Goal: Transaction & Acquisition: Purchase product/service

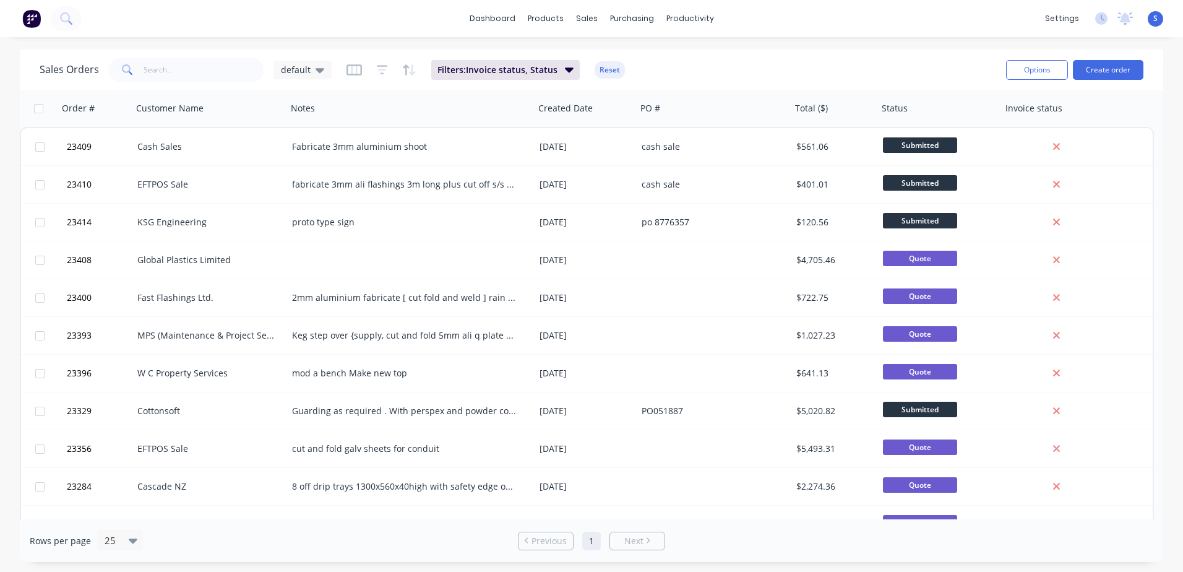
click at [173, 183] on div "EFTPOS Sale" at bounding box center [205, 184] width 137 height 12
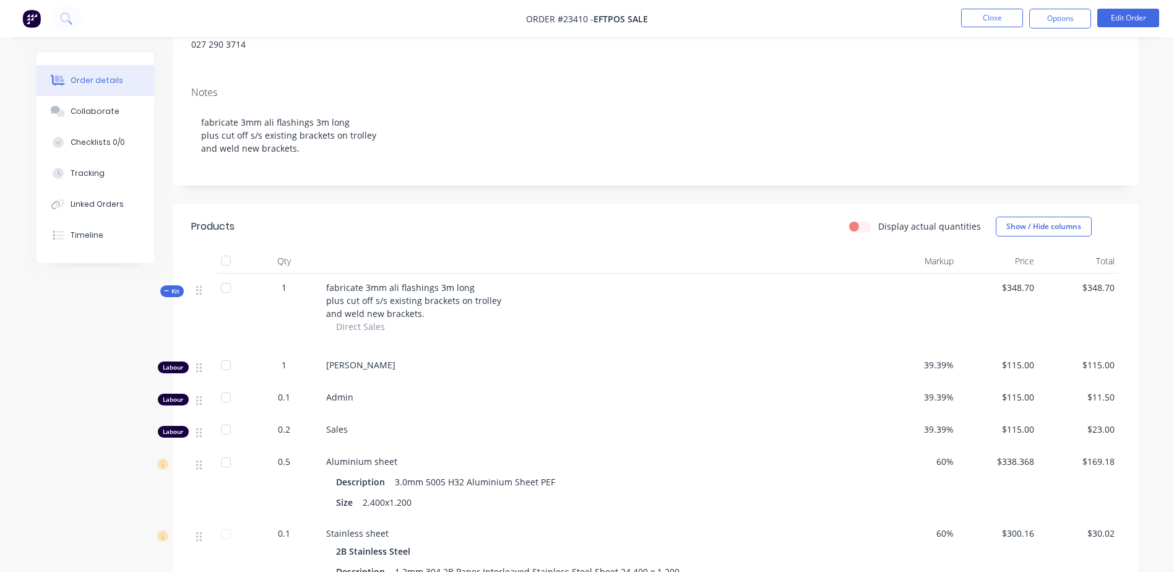
scroll to position [137, 0]
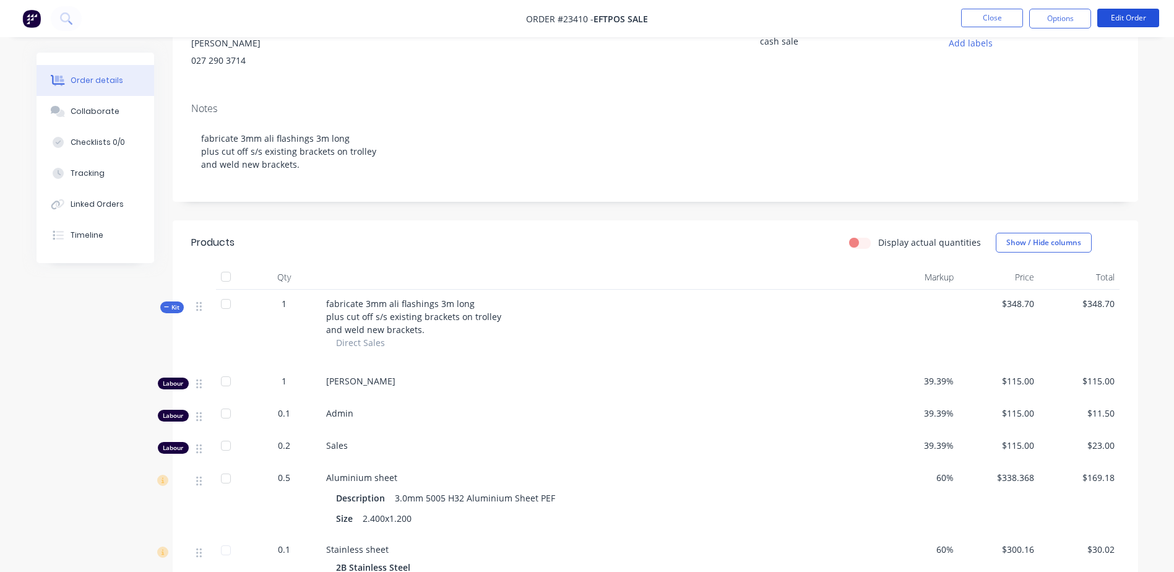
click at [1130, 16] on button "Edit Order" at bounding box center [1128, 18] width 62 height 19
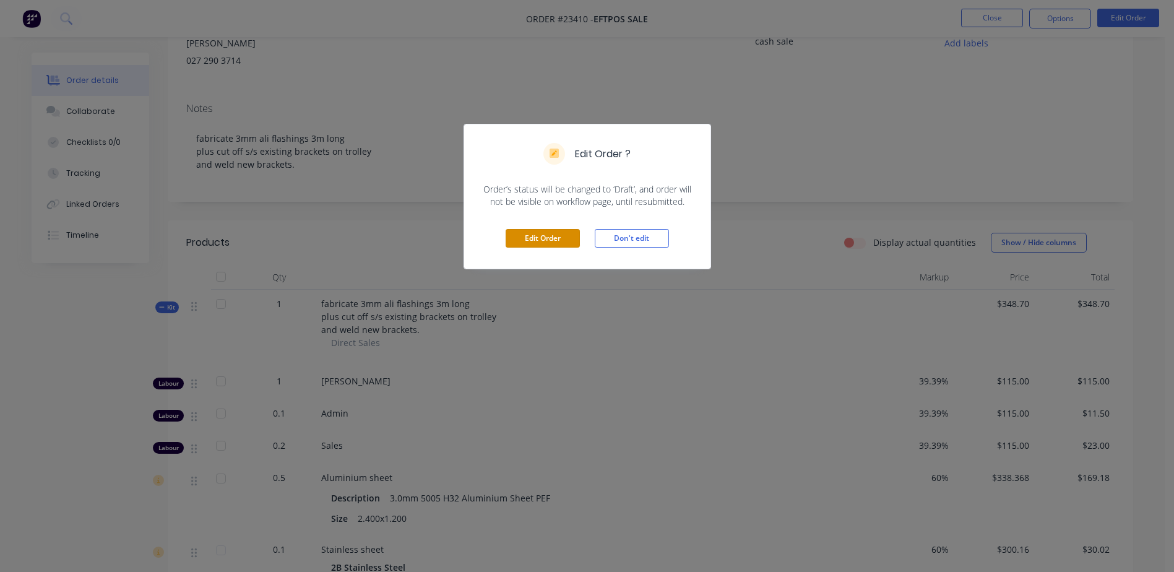
click at [547, 240] on button "Edit Order" at bounding box center [543, 238] width 74 height 19
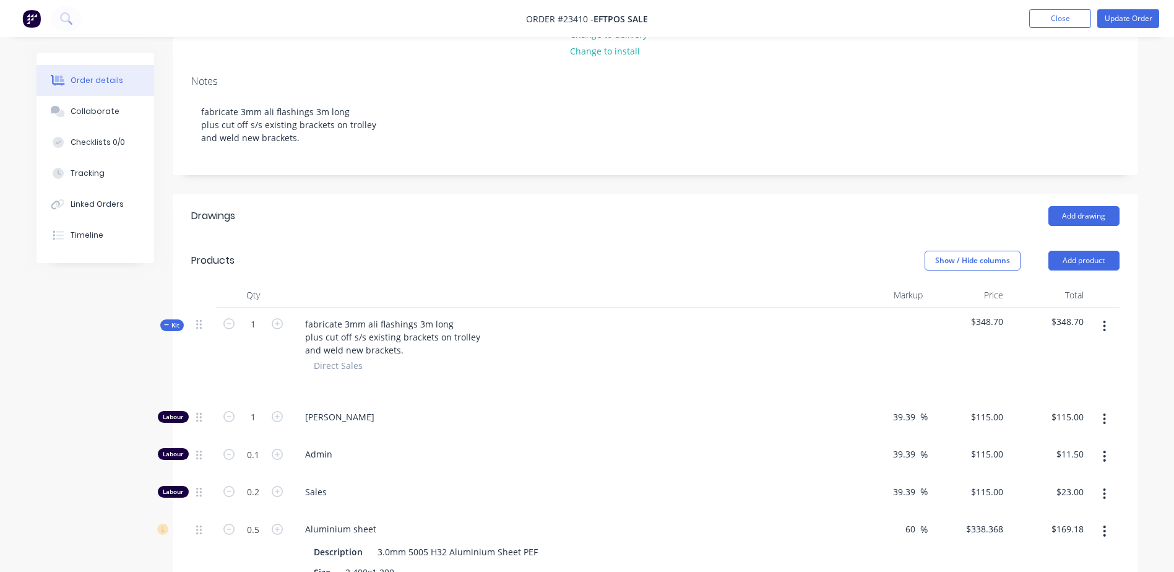
scroll to position [196, 0]
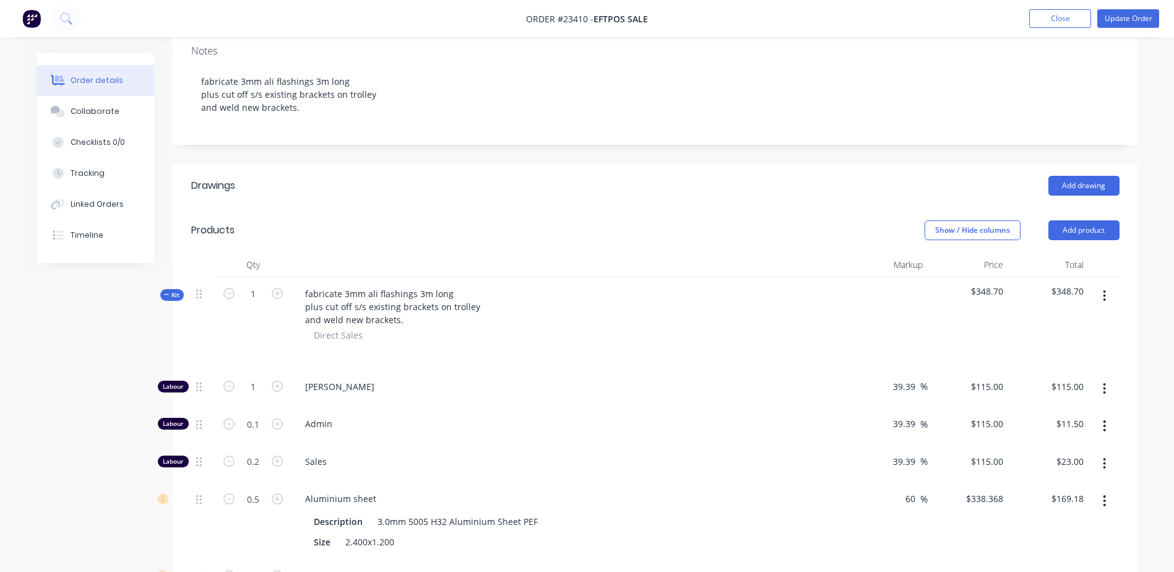
click at [280, 387] on icon "button" at bounding box center [277, 386] width 11 height 11
type input "2"
type input "$230.00"
click at [280, 387] on icon "button" at bounding box center [277, 386] width 11 height 11
type input "3"
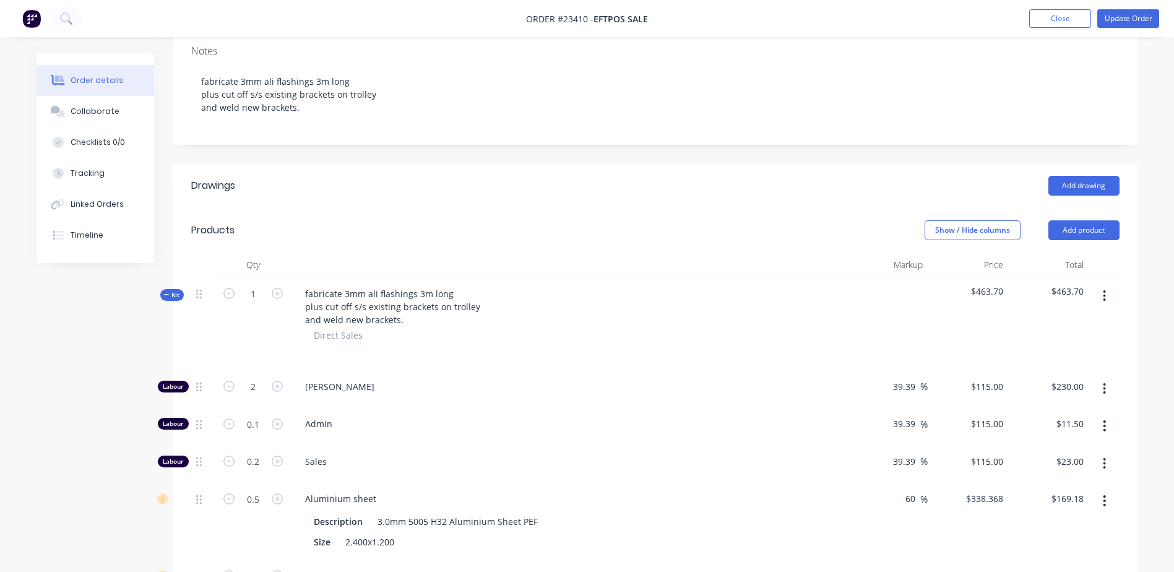
type input "$345.00"
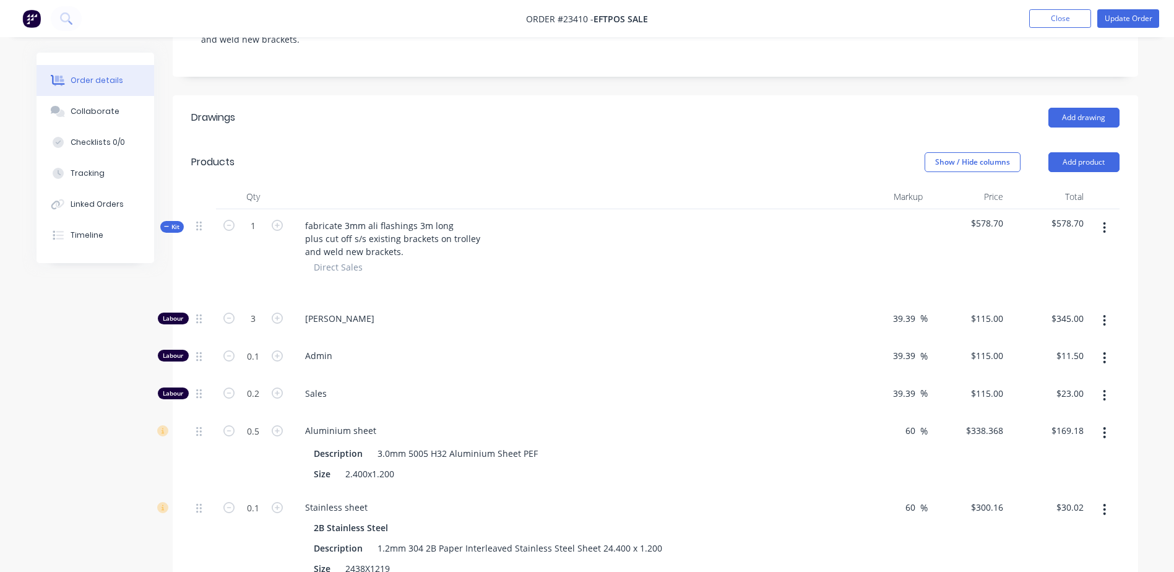
scroll to position [266, 0]
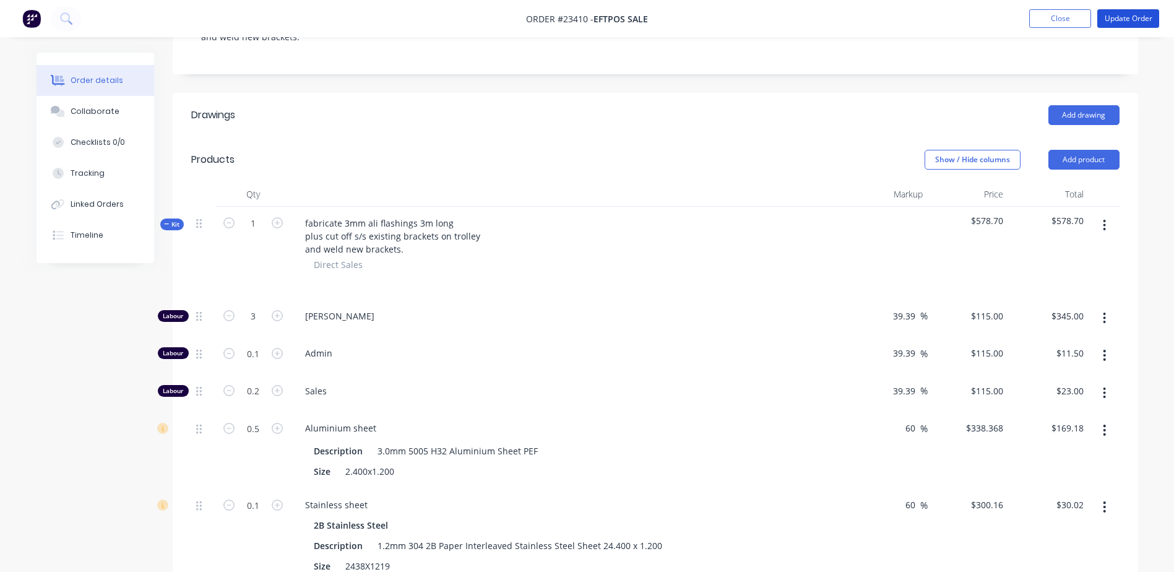
click at [1128, 19] on button "Update Order" at bounding box center [1128, 18] width 62 height 19
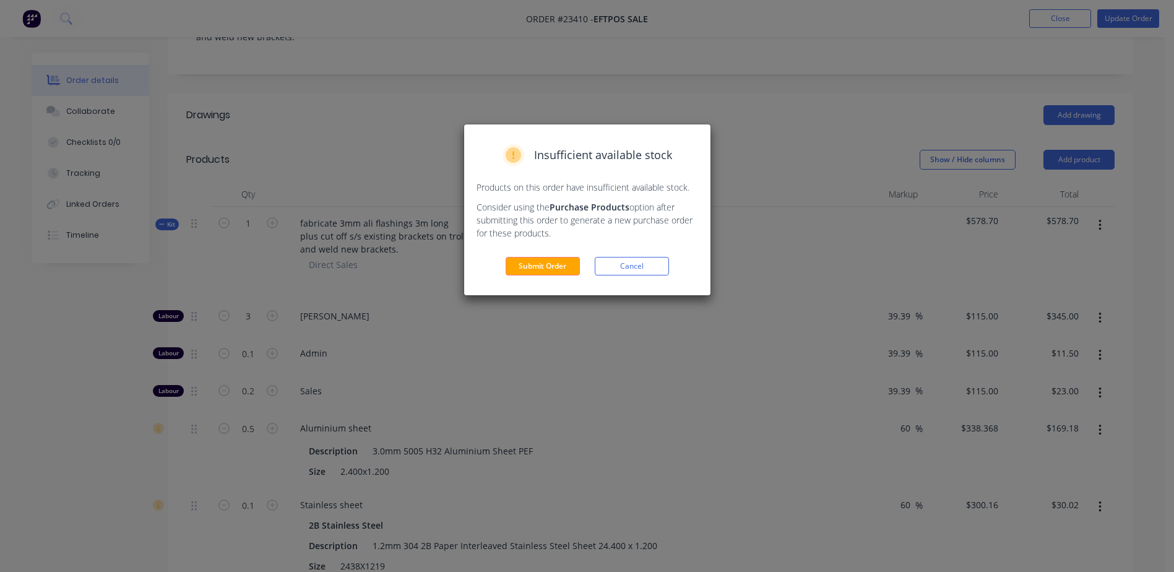
click at [556, 267] on button "Submit Order" at bounding box center [543, 266] width 74 height 19
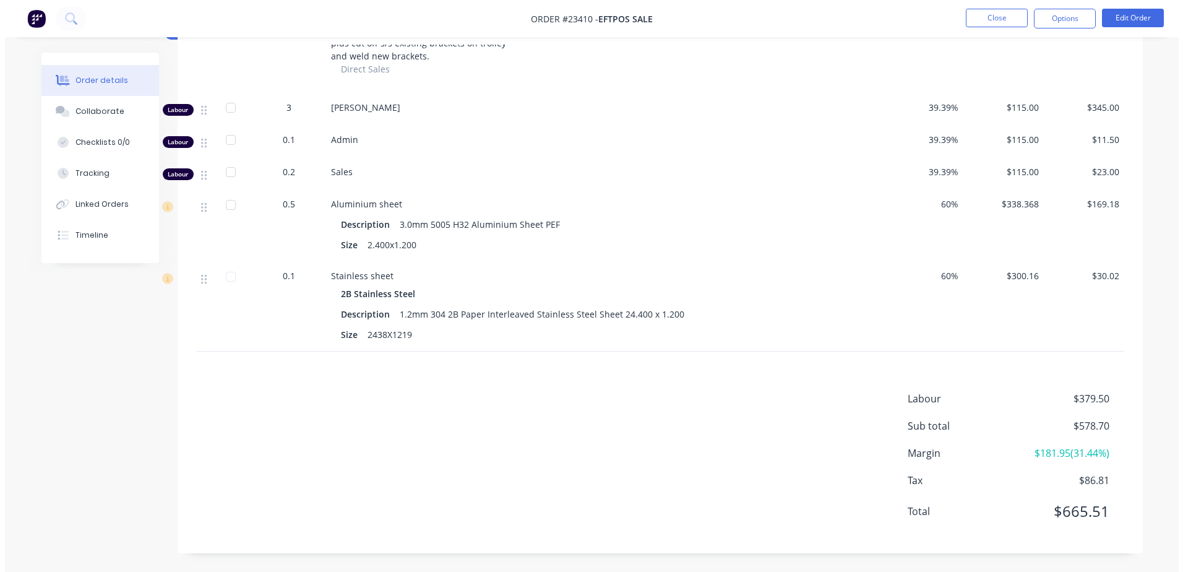
scroll to position [0, 0]
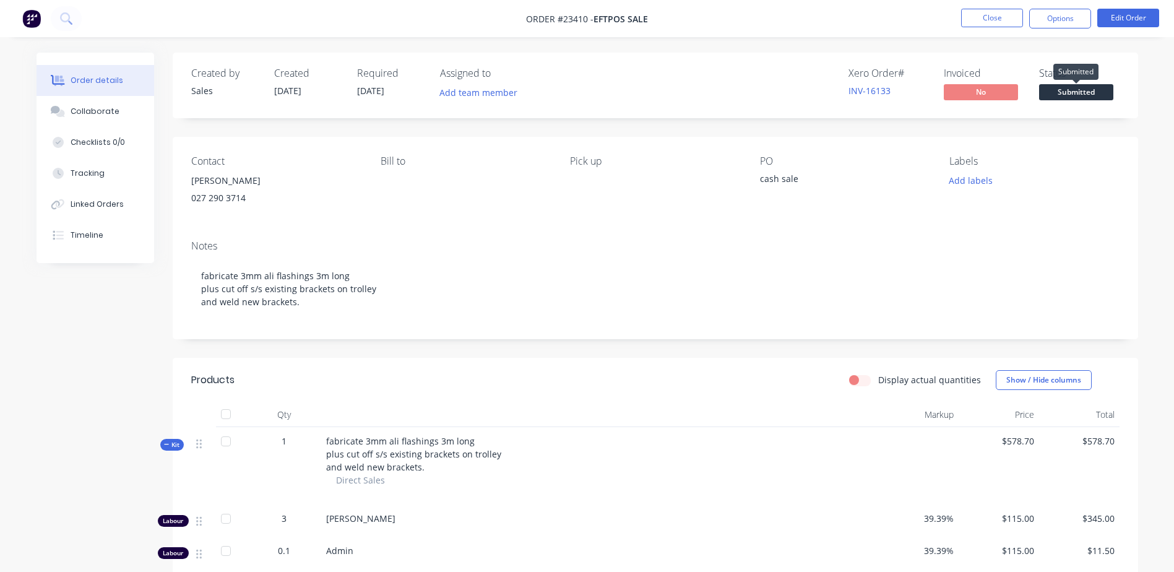
click at [1084, 89] on span "Submitted" at bounding box center [1076, 91] width 74 height 15
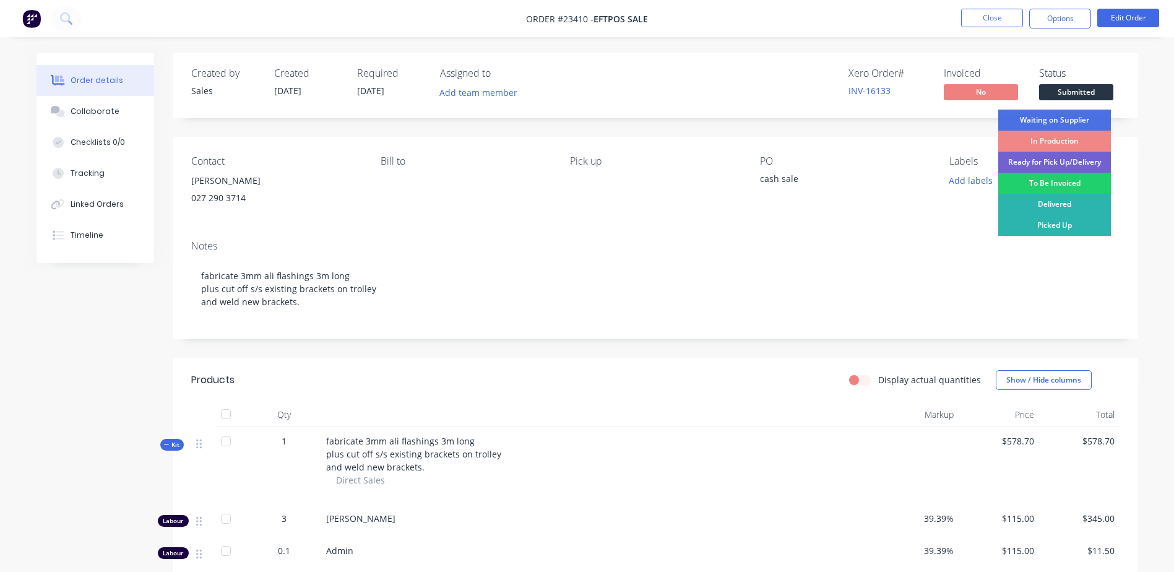
click at [1065, 163] on div "Ready for Pick Up/Delivery" at bounding box center [1054, 162] width 113 height 21
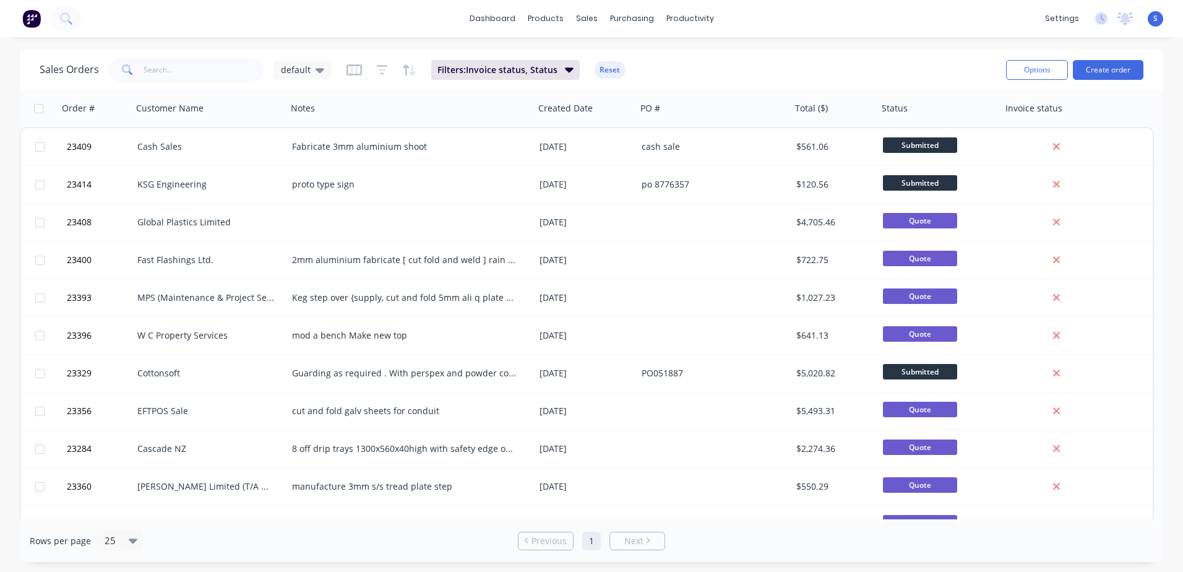
click at [1106, 69] on button "Create order" at bounding box center [1108, 70] width 71 height 20
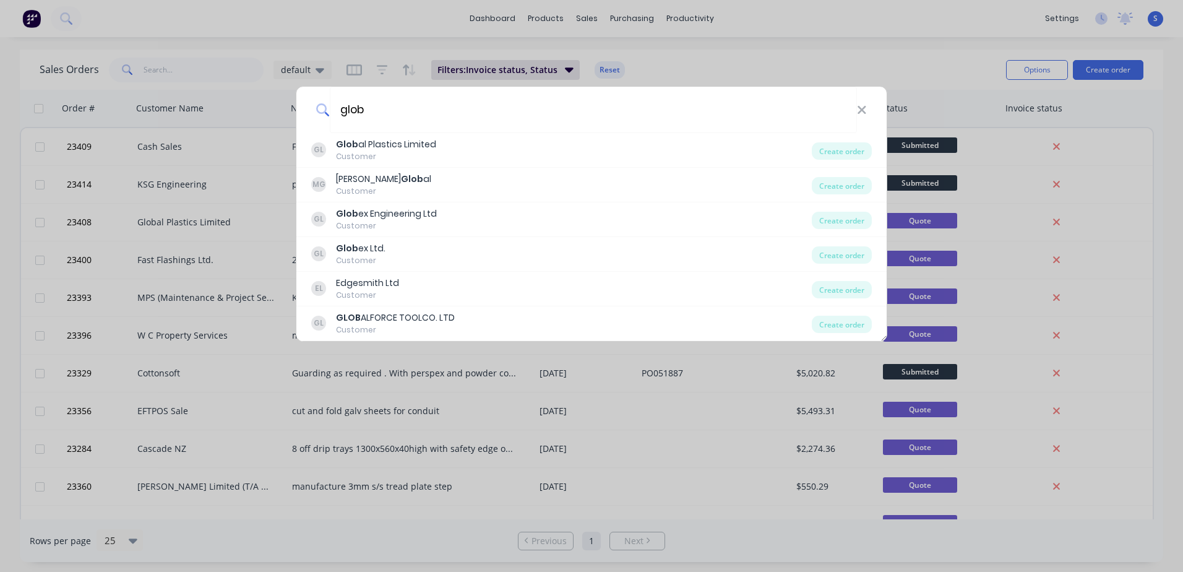
type input "glob"
click at [395, 146] on div "Glob al Plastics Limited" at bounding box center [386, 144] width 100 height 13
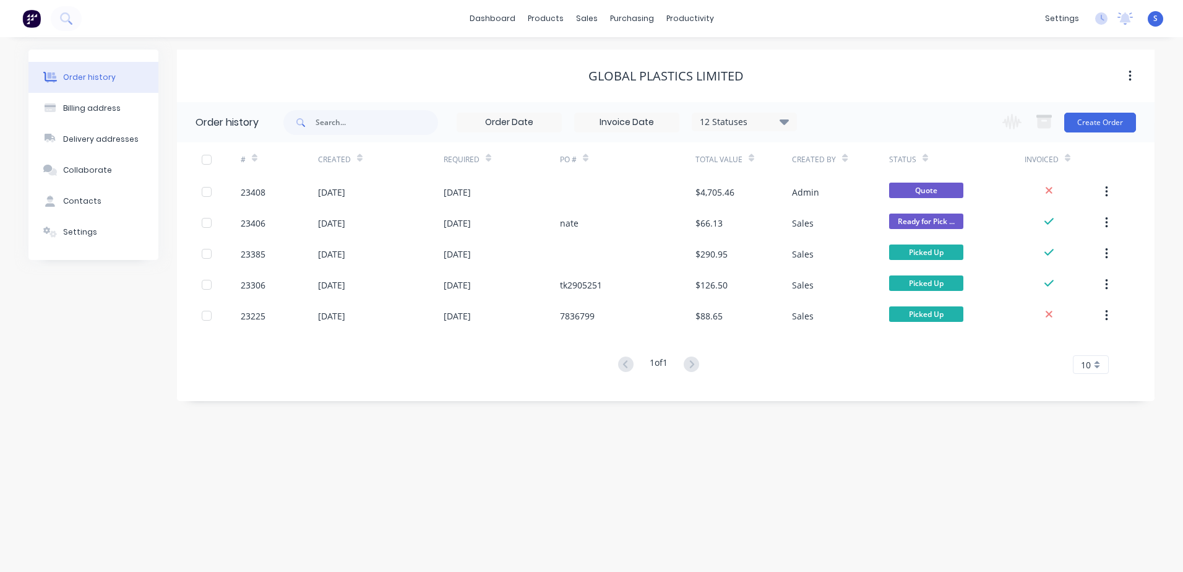
click at [1096, 121] on button "Create Order" at bounding box center [1100, 123] width 72 height 20
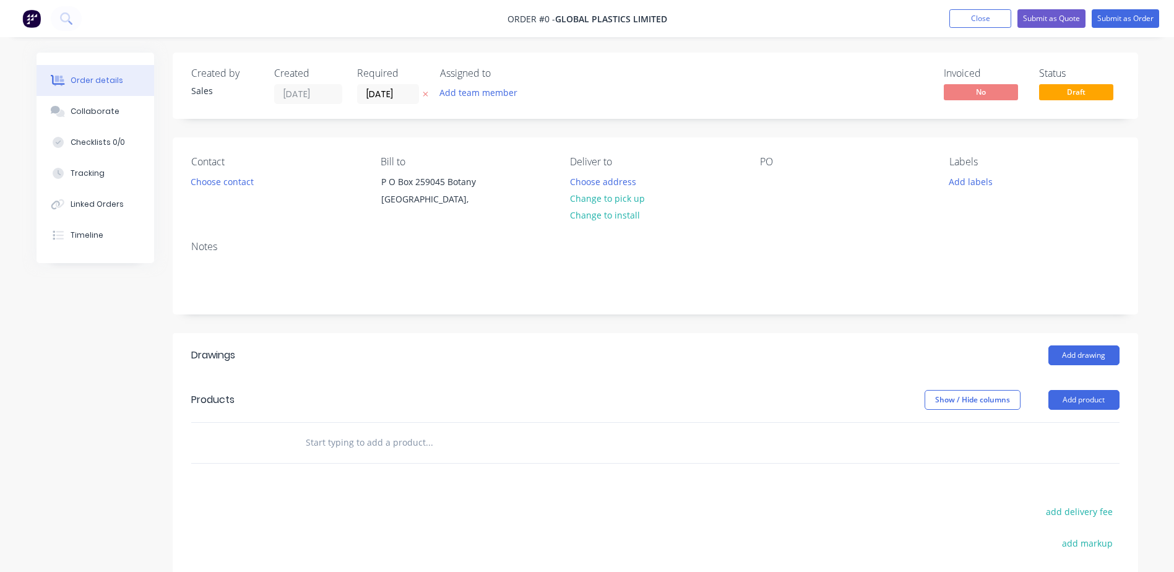
click at [244, 183] on button "Choose contact" at bounding box center [222, 181] width 76 height 17
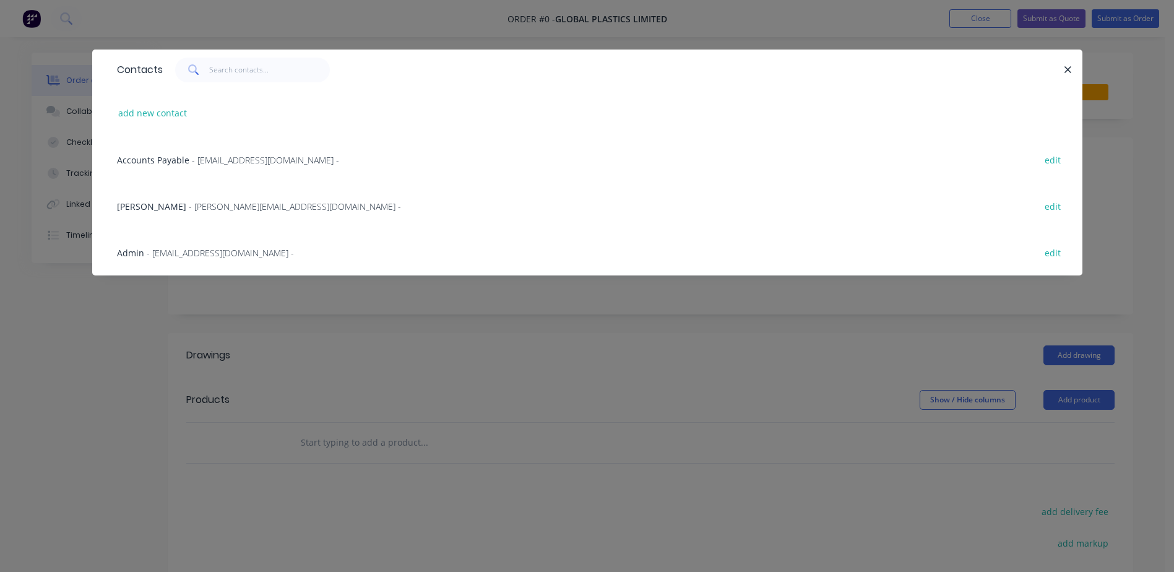
click at [164, 205] on span "[PERSON_NAME]" at bounding box center [151, 206] width 69 height 12
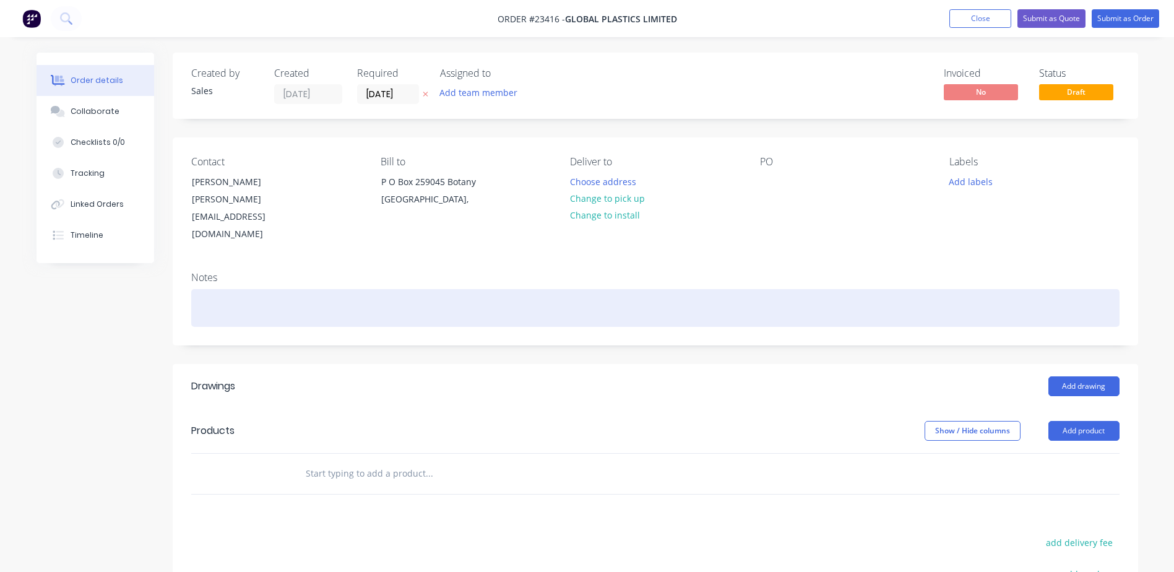
click at [198, 289] on div at bounding box center [655, 308] width 928 height 38
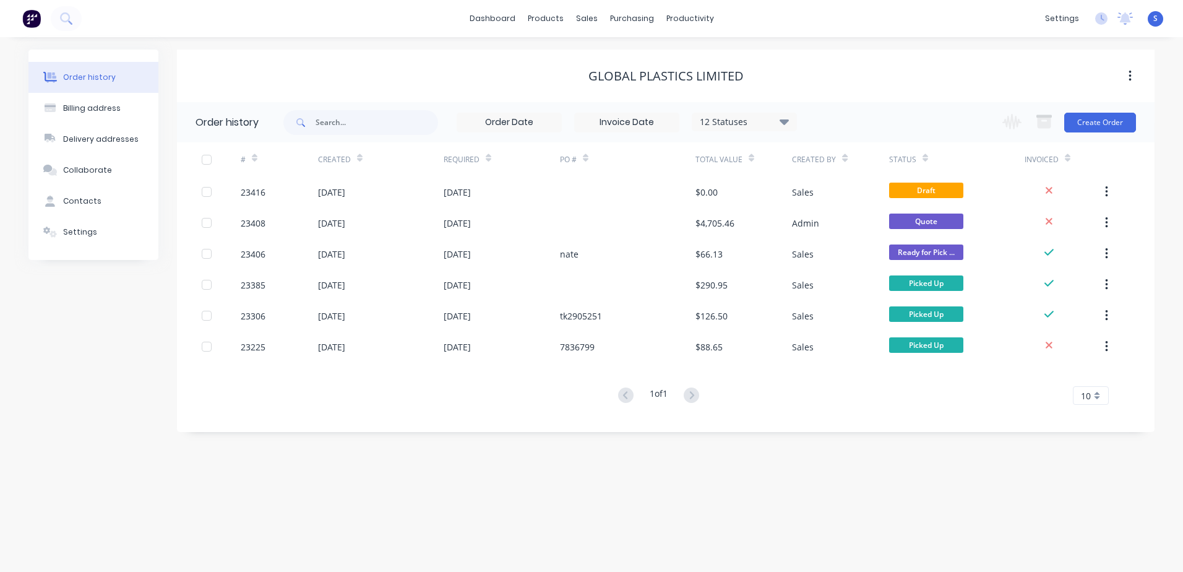
click at [1096, 123] on button "Create Order" at bounding box center [1100, 123] width 72 height 20
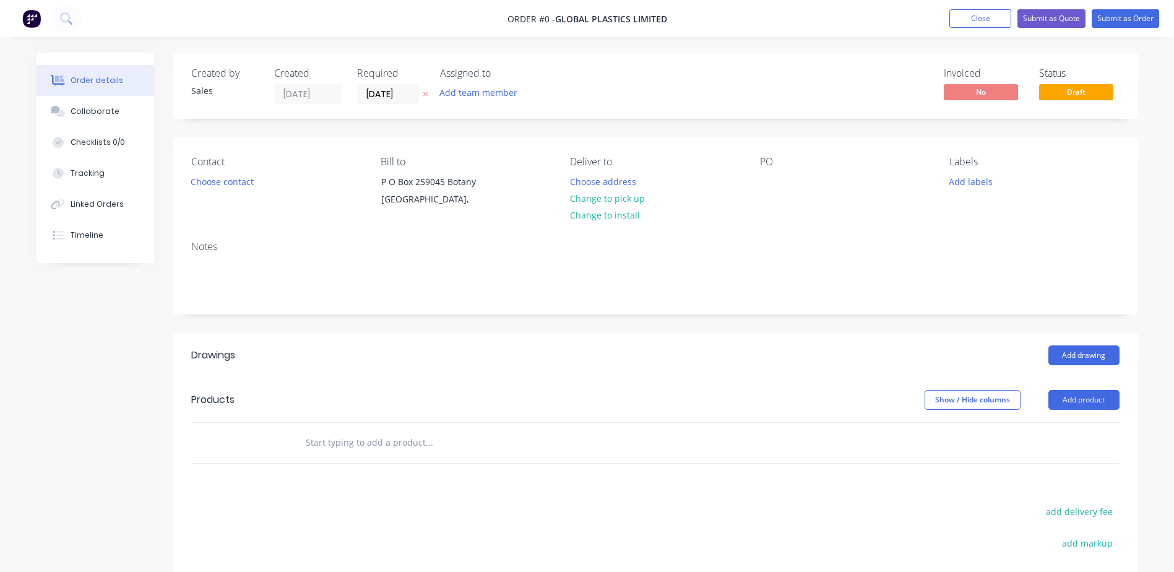
click at [212, 186] on button "Choose contact" at bounding box center [222, 181] width 76 height 17
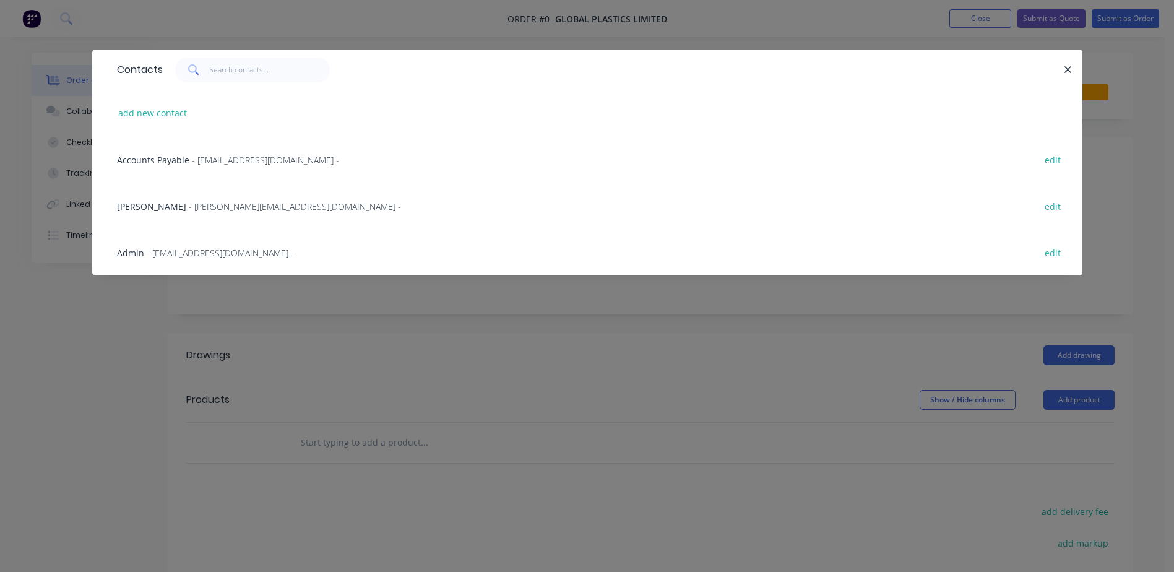
click at [204, 204] on span "- [PERSON_NAME][EMAIL_ADDRESS][DOMAIN_NAME] -" at bounding box center [295, 206] width 212 height 12
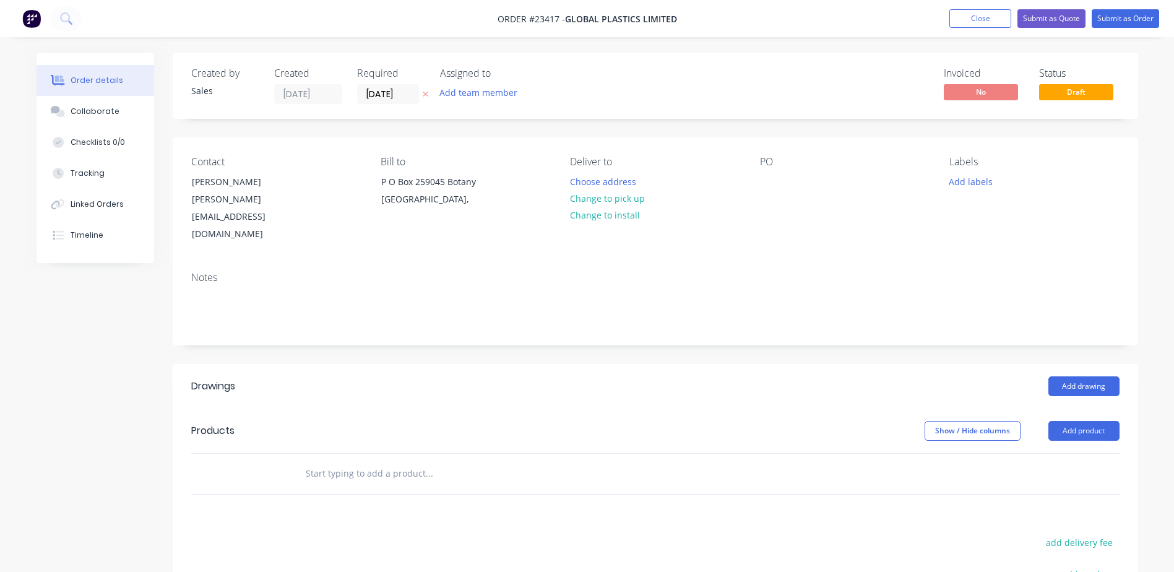
click at [588, 199] on button "Change to pick up" at bounding box center [607, 198] width 88 height 17
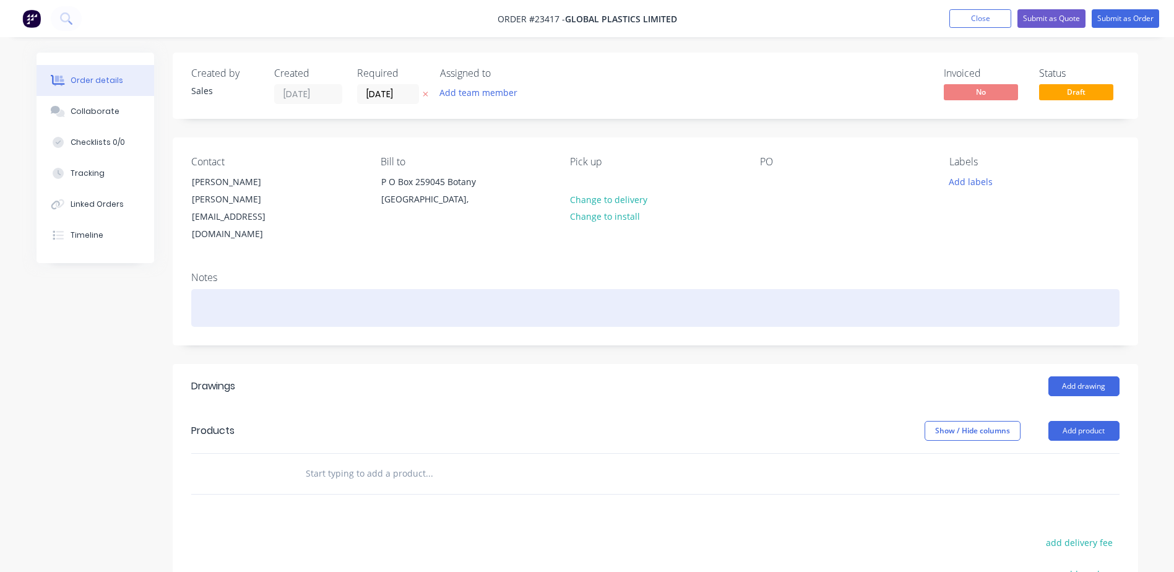
click at [200, 289] on div at bounding box center [655, 308] width 928 height 38
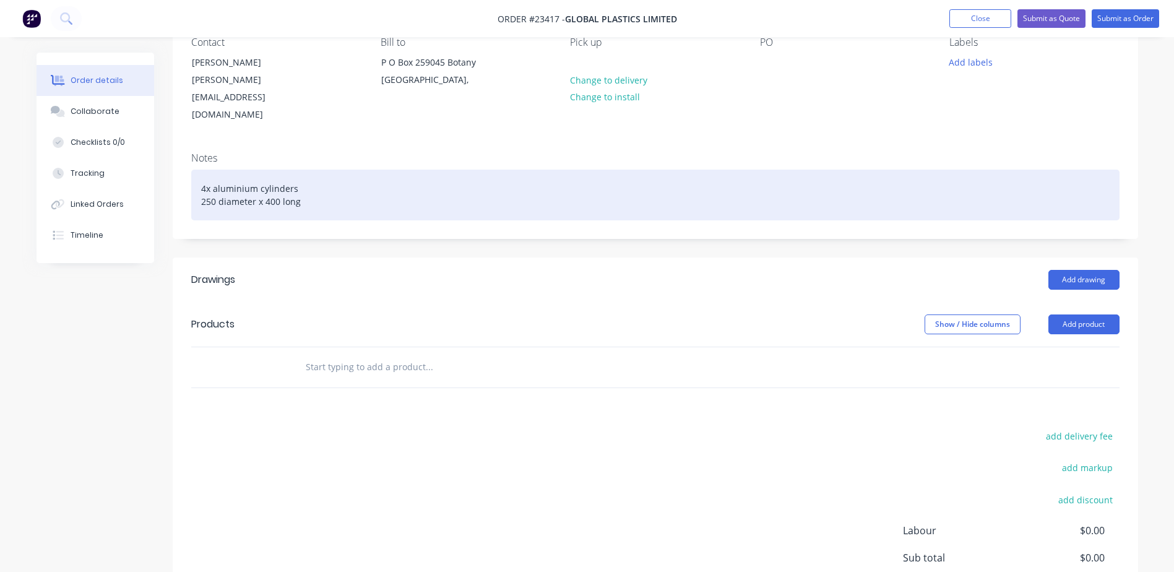
scroll to position [125, 0]
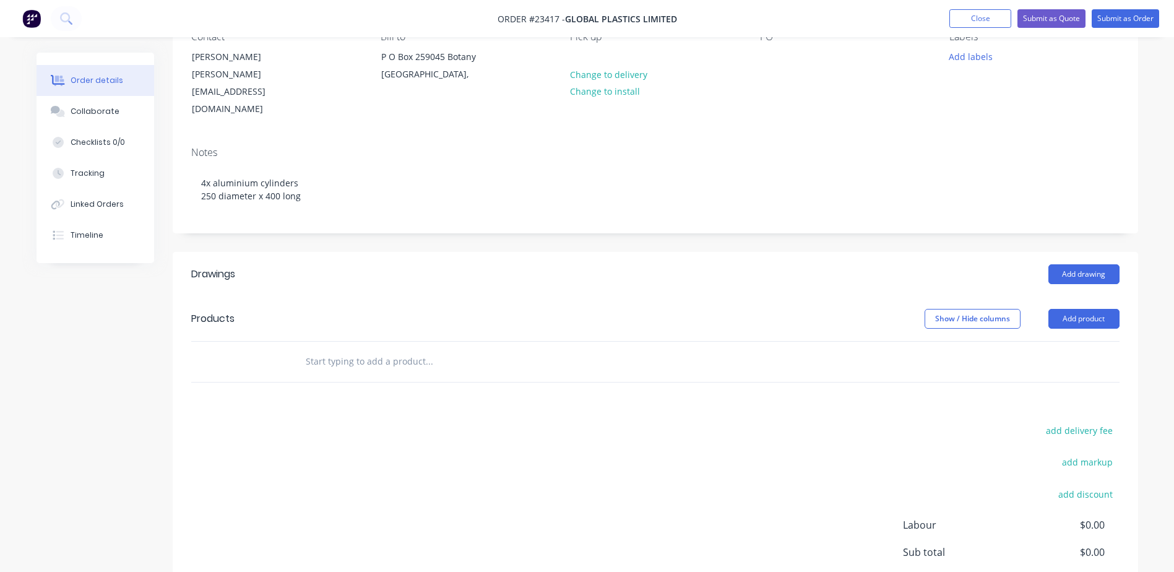
click at [1100, 309] on button "Add product" at bounding box center [1083, 319] width 71 height 20
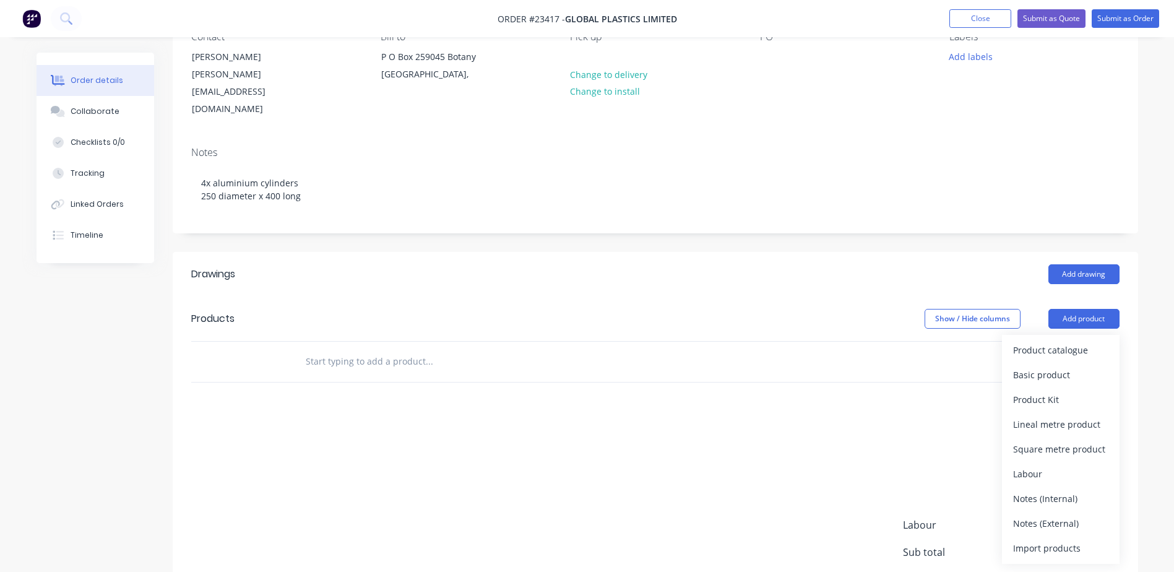
click at [1047, 341] on div "Product catalogue" at bounding box center [1060, 350] width 95 height 18
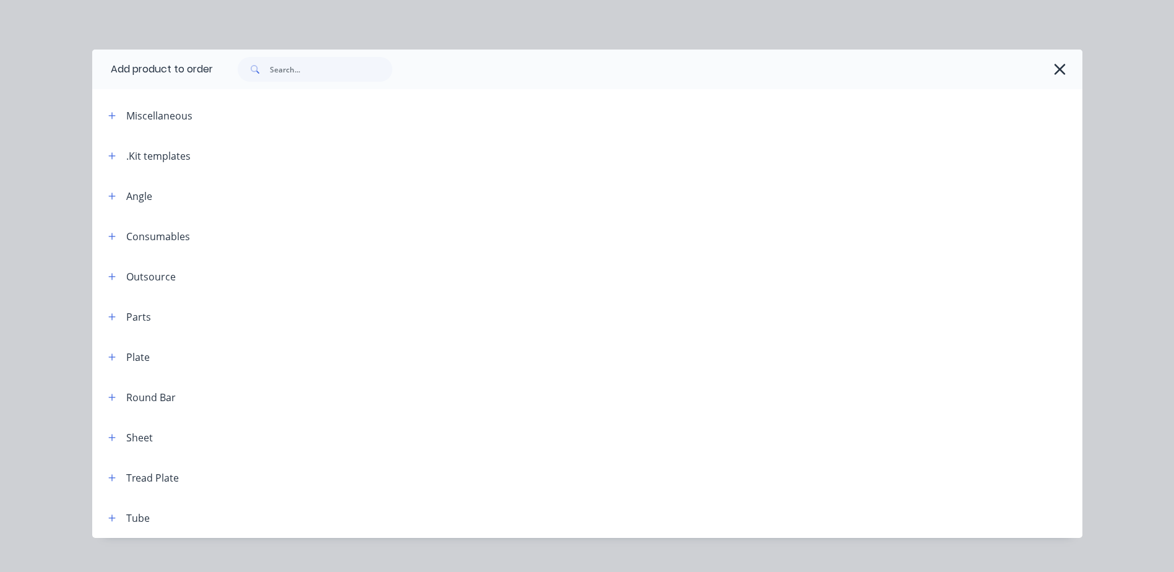
click at [108, 153] on icon "button" at bounding box center [111, 156] width 7 height 9
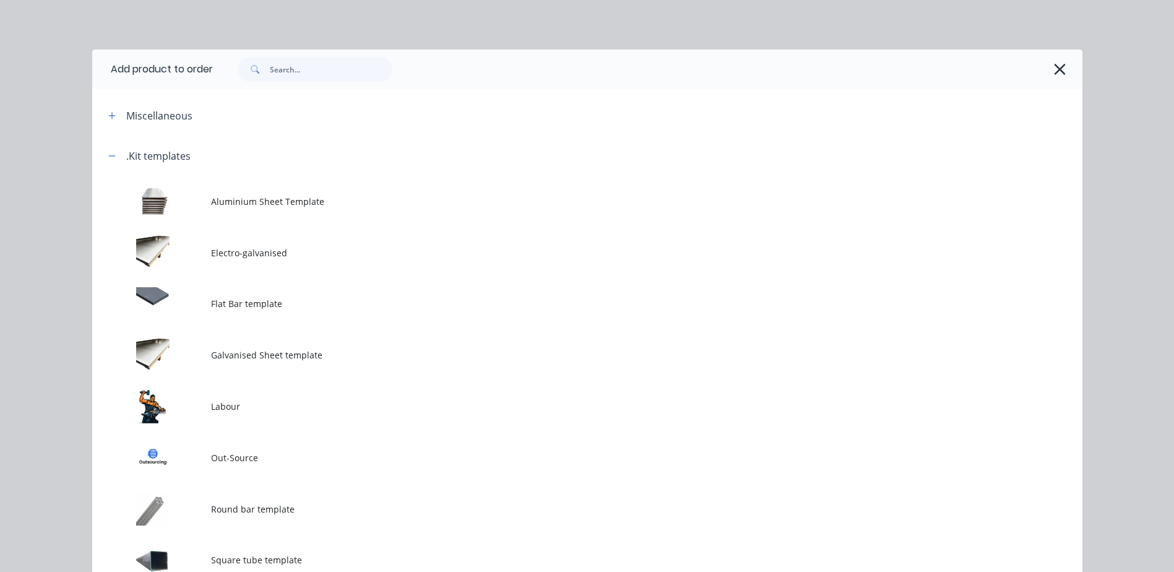
click at [151, 404] on td at bounding box center [151, 406] width 119 height 51
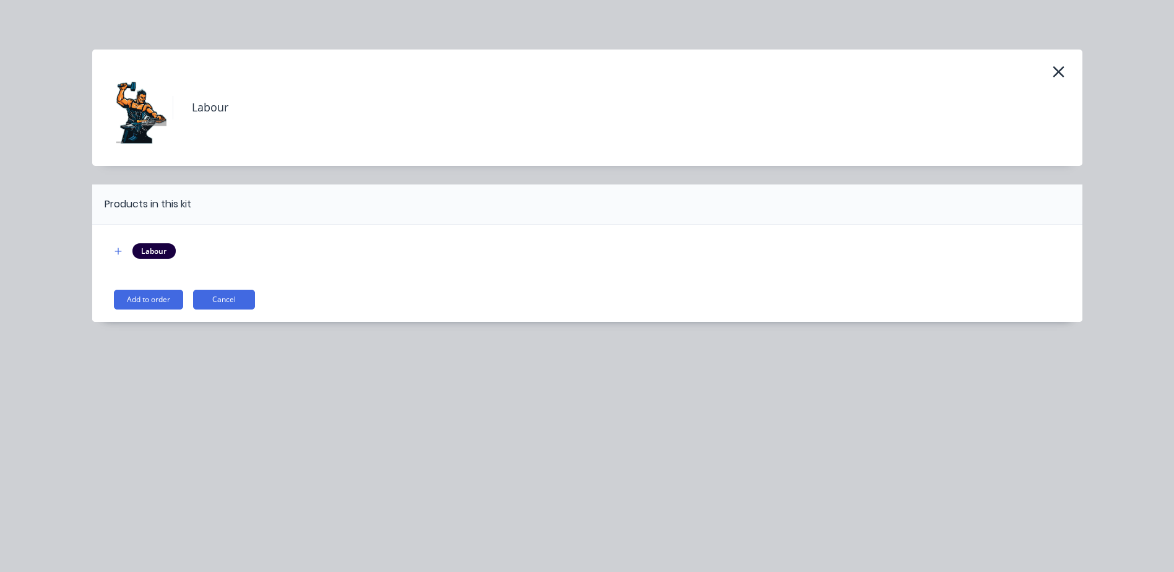
click at [158, 298] on button "Add to order" at bounding box center [148, 300] width 69 height 20
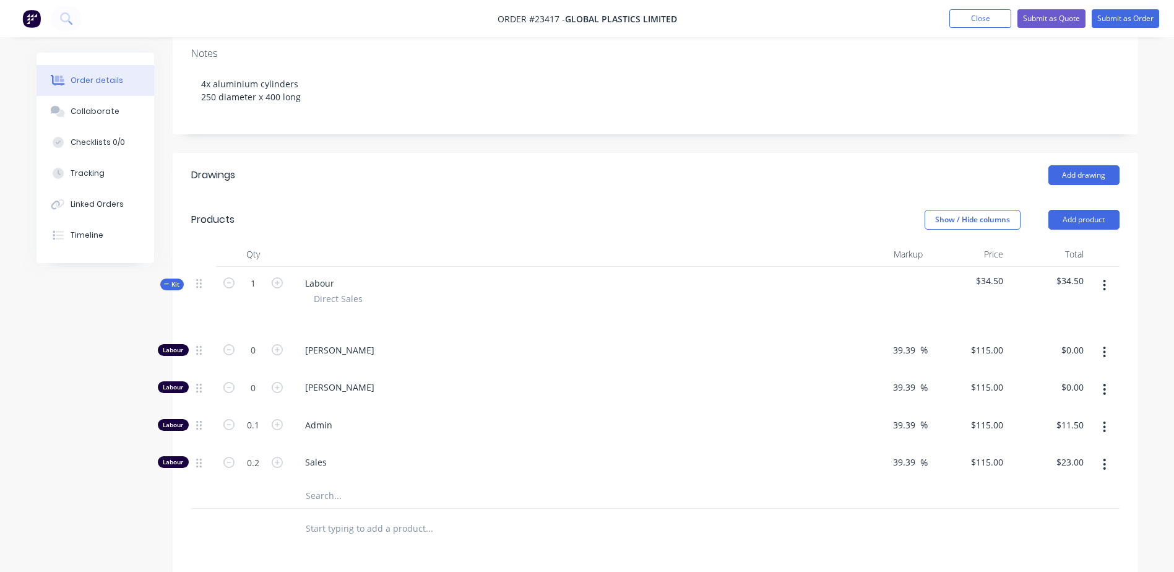
scroll to position [254, 0]
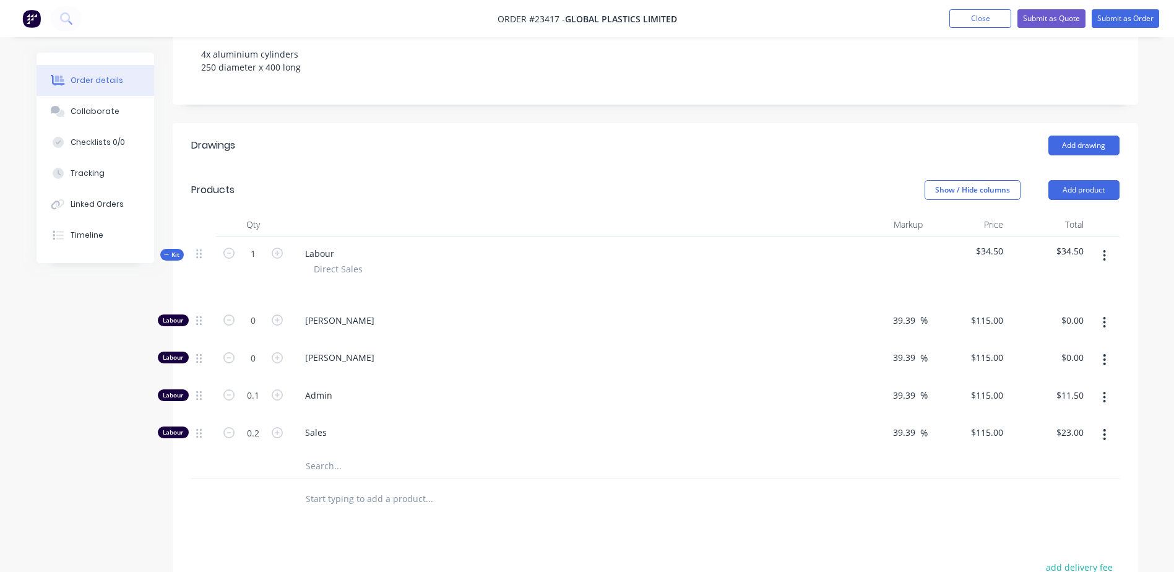
click at [279, 314] on icon "button" at bounding box center [277, 319] width 11 height 11
type input "1"
type input "$115.00"
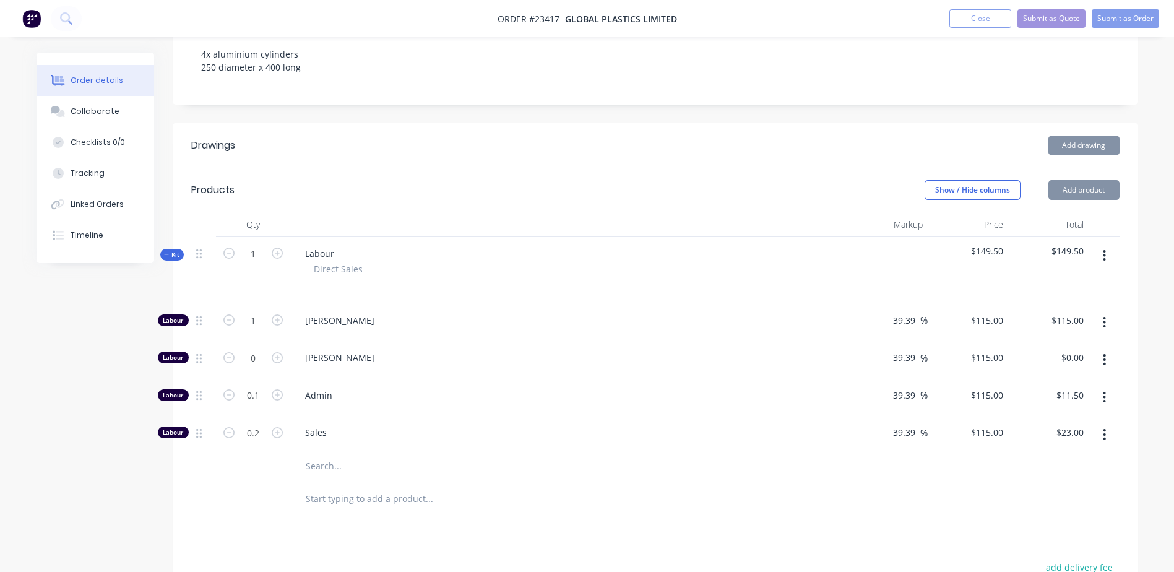
click at [279, 314] on icon "button" at bounding box center [277, 319] width 11 height 11
type input "2"
type input "$230.00"
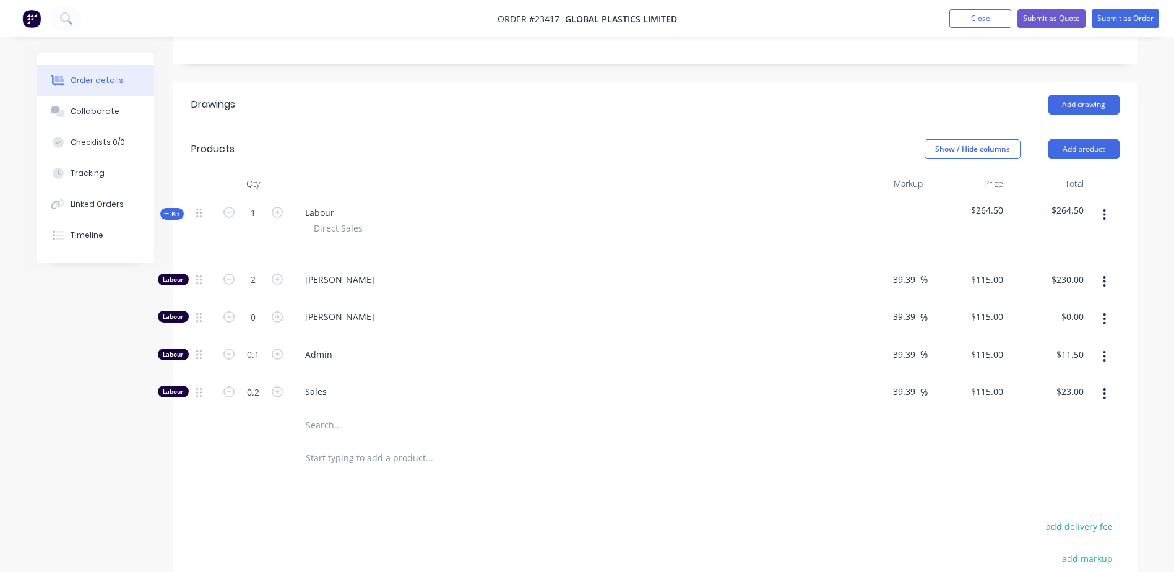
scroll to position [335, 0]
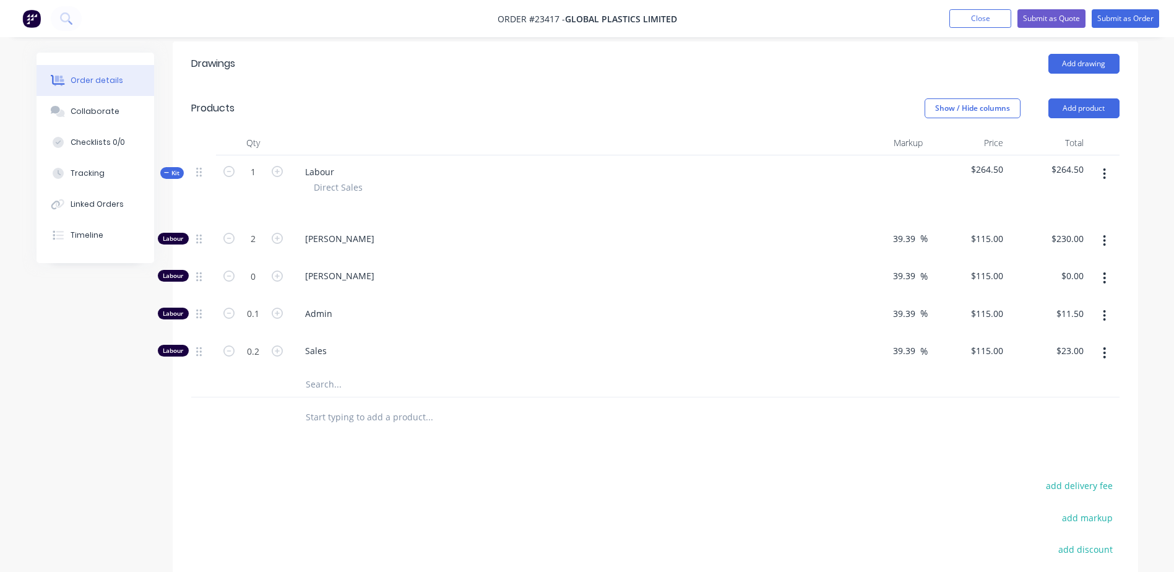
click at [332, 372] on input "text" at bounding box center [429, 384] width 248 height 25
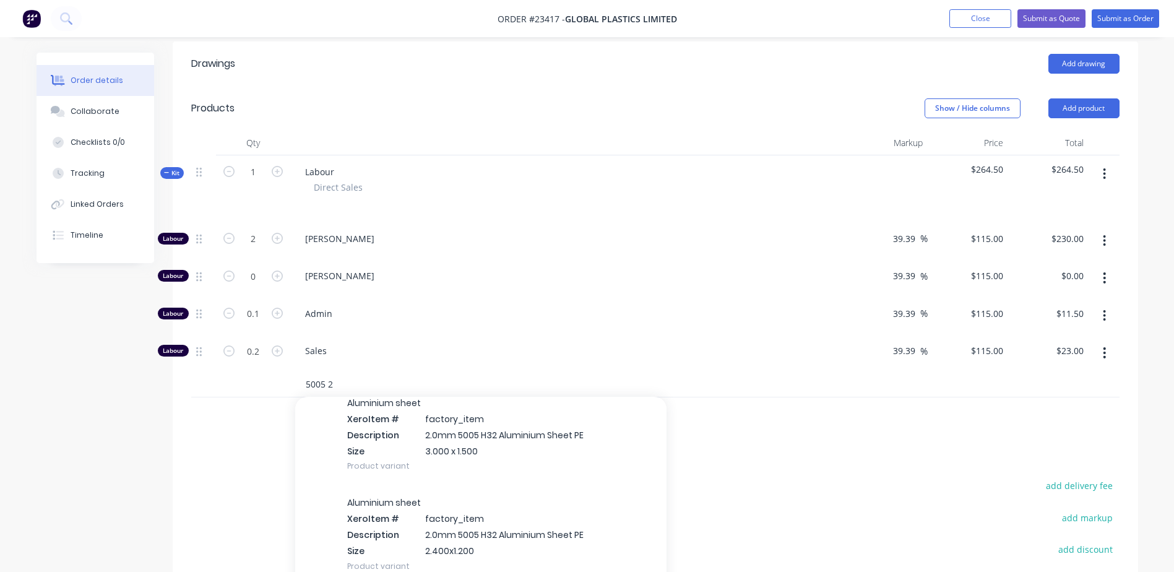
scroll to position [166, 0]
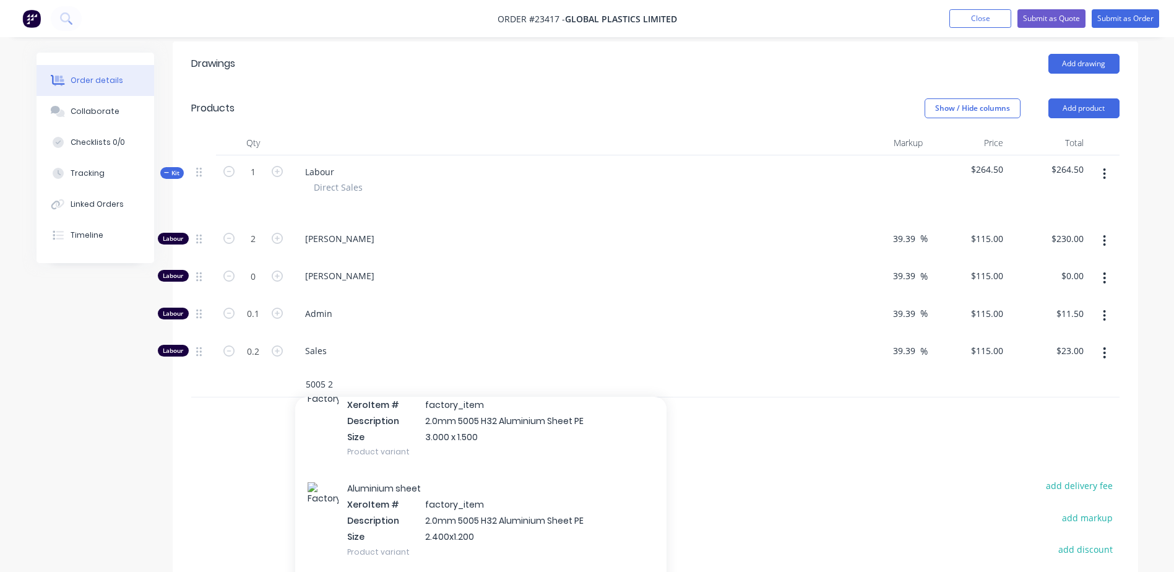
type input "5005 2"
click at [408, 484] on div "Aluminium sheet Xero Item # factory_item Description 2.0mm 5005 H32 Aluminium S…" at bounding box center [480, 520] width 371 height 100
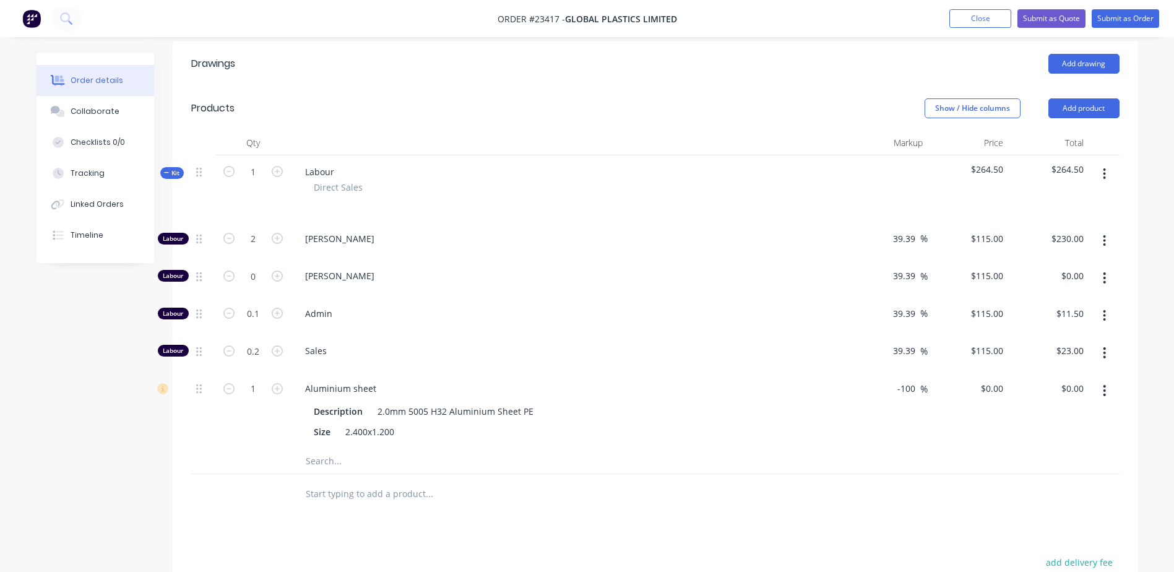
click at [964, 98] on button "Show / Hide columns" at bounding box center [972, 108] width 96 height 20
click at [942, 116] on label "Cost" at bounding box center [940, 118] width 22 height 11
click at [929, 113] on input "Cost" at bounding box center [929, 113] width 0 height 0
drag, startPoint x: 905, startPoint y: 356, endPoint x: 931, endPoint y: 356, distance: 25.4
click at [931, 379] on div "-100 -100 %" at bounding box center [918, 388] width 37 height 18
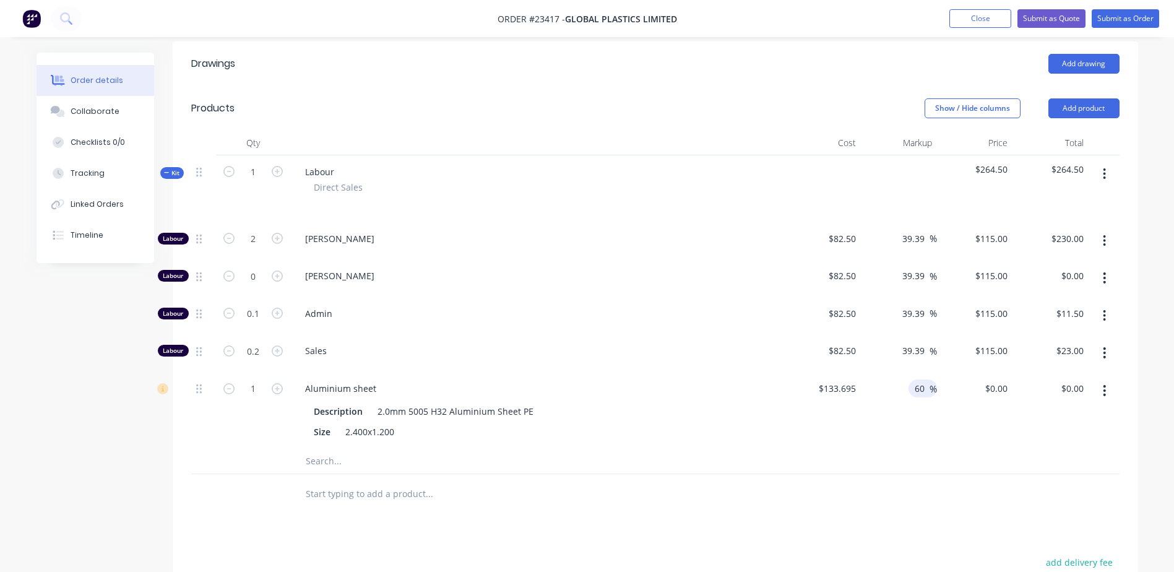
type input "60"
type input "$213.912"
type input "$213.91"
click at [889, 486] on div "Drawings Add drawing Products Show / Hide columns Add product Qty Cost Markup P…" at bounding box center [655, 426] width 965 height 770
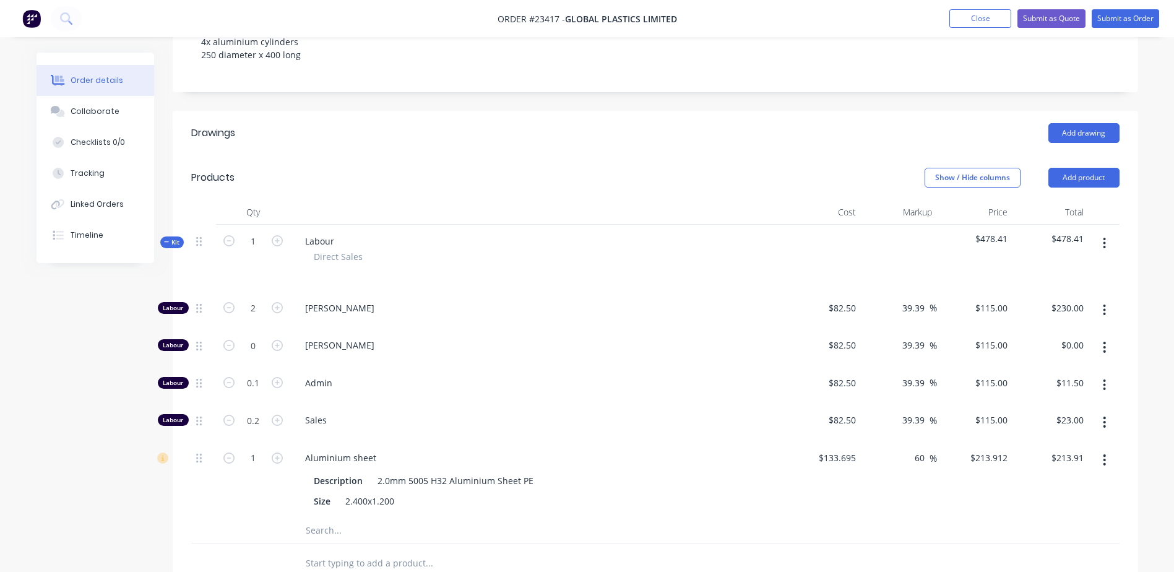
scroll to position [239, 0]
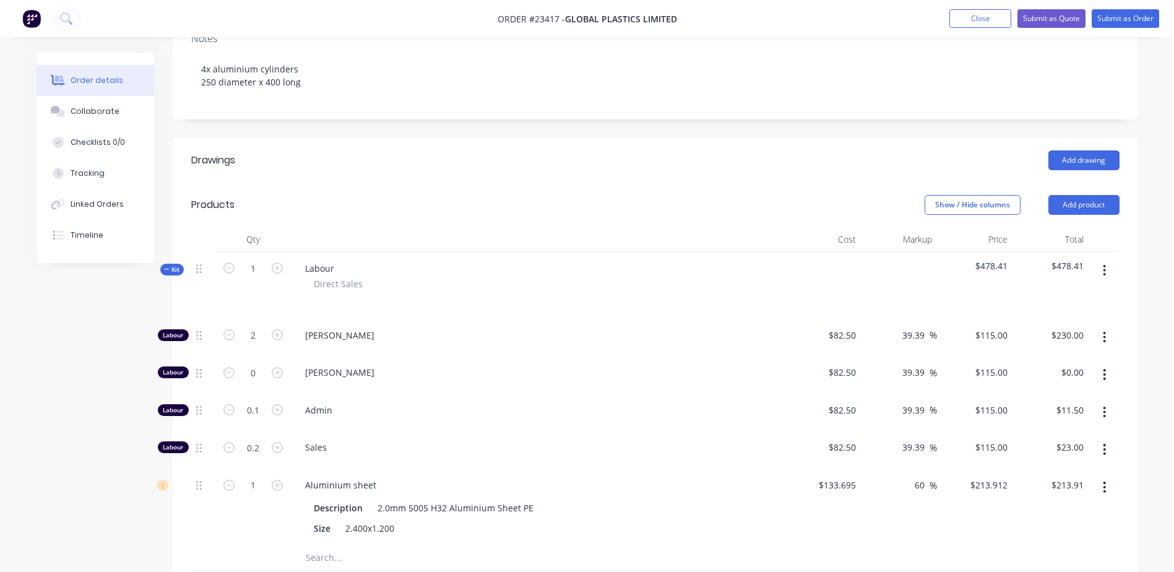
click at [954, 195] on button "Show / Hide columns" at bounding box center [972, 205] width 96 height 20
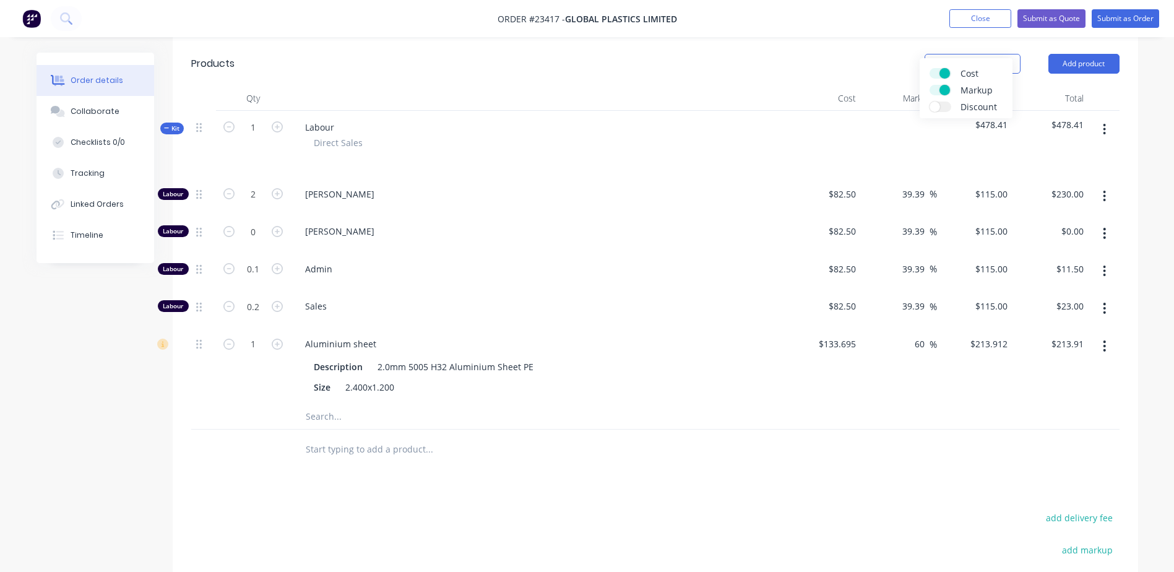
scroll to position [381, 0]
click at [262, 203] on input "1" at bounding box center [253, 193] width 32 height 19
type input "0.5"
type input "$106.96"
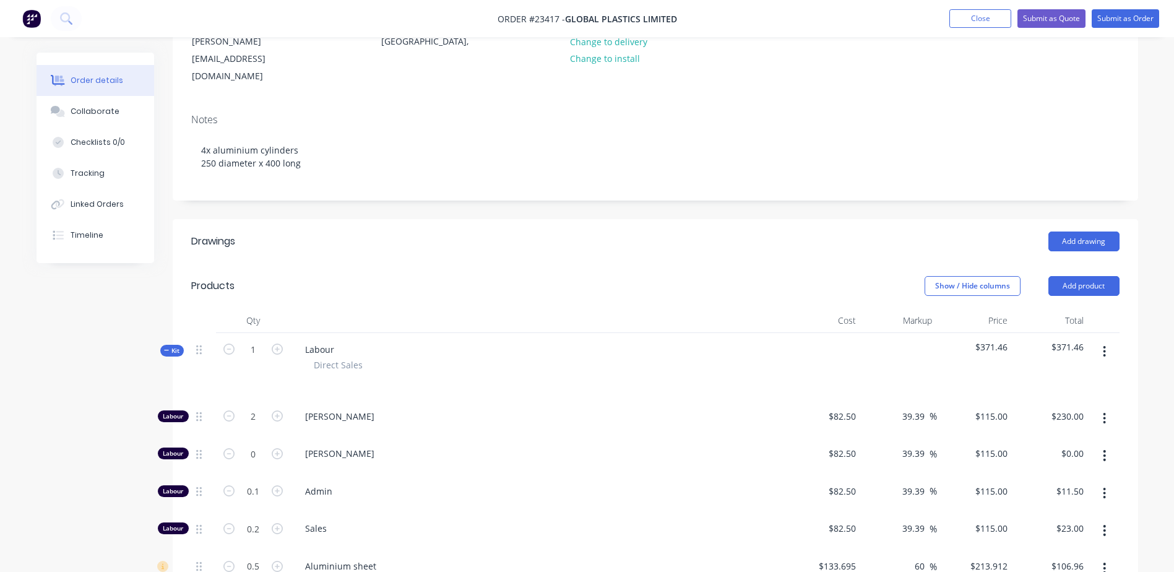
scroll to position [149, 0]
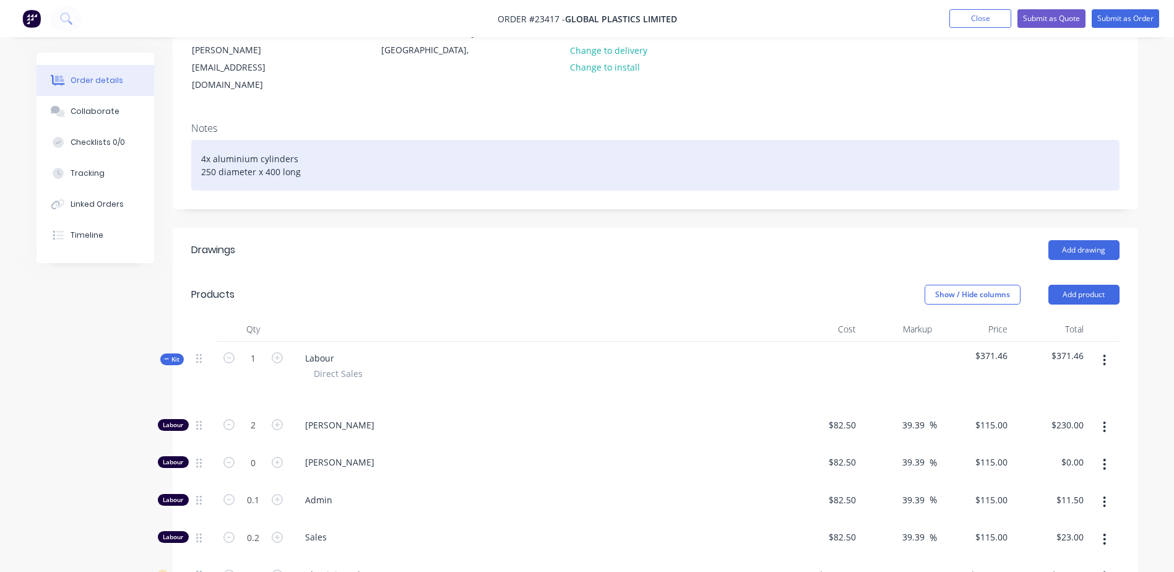
click at [321, 140] on div "4x aluminium cylinders 250 diameter x 400 long" at bounding box center [655, 165] width 928 height 51
drag, startPoint x: 199, startPoint y: 129, endPoint x: 341, endPoint y: 138, distance: 142.6
click at [341, 140] on div "4x aluminium cylinders welded 250 diameter x 400 long" at bounding box center [655, 165] width 928 height 51
copy div "4x aluminium cylinders welded 250 diameter x 400 long"
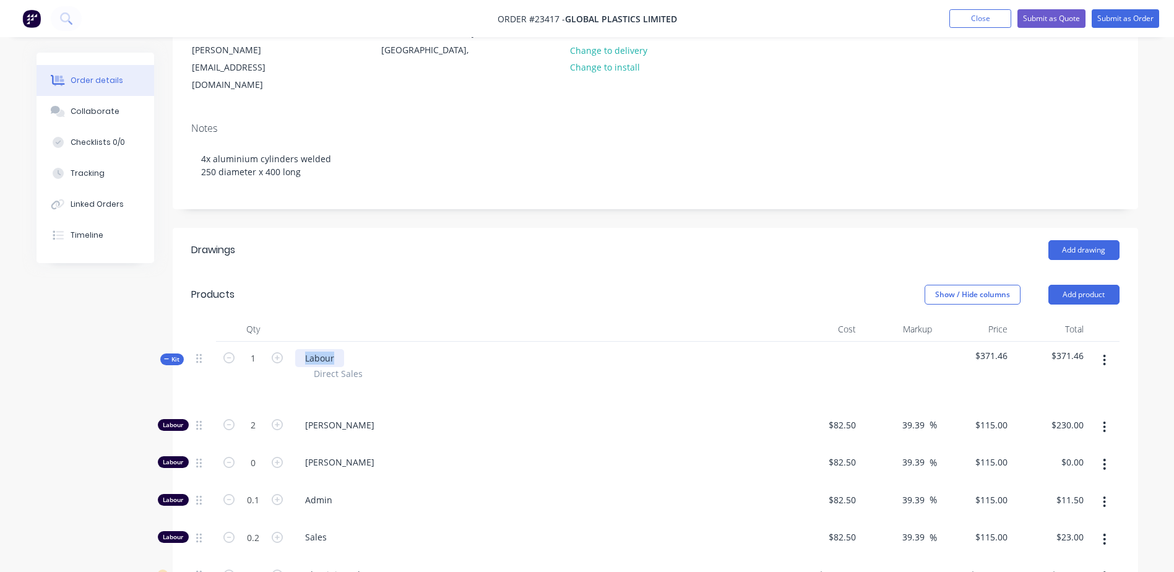
drag, startPoint x: 297, startPoint y: 327, endPoint x: 360, endPoint y: 326, distance: 62.5
click at [360, 342] on div "Labour Direct Sales" at bounding box center [537, 375] width 495 height 67
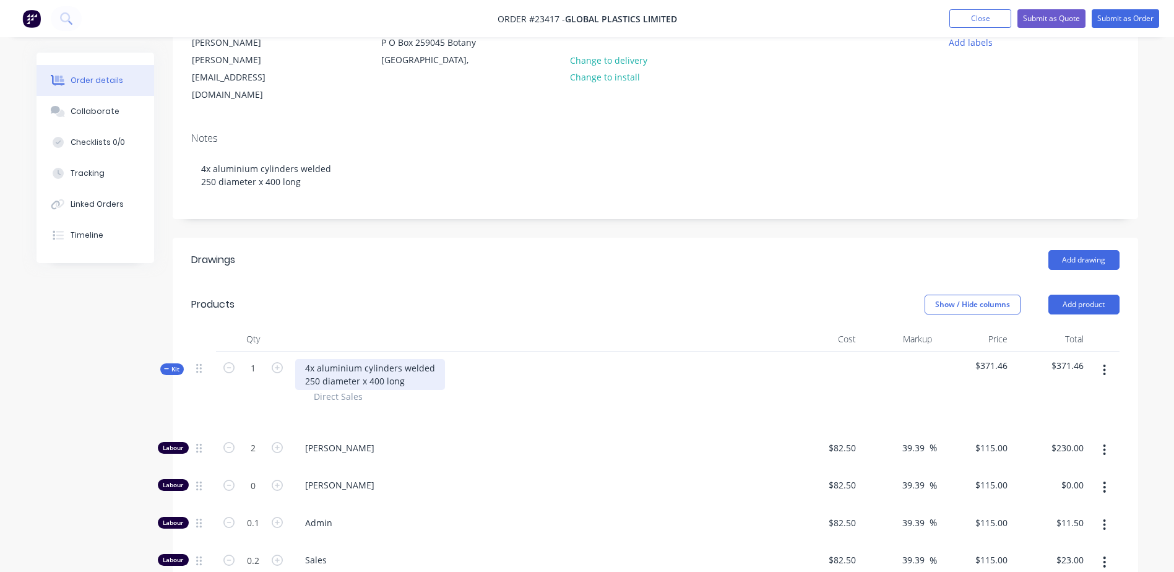
scroll to position [72, 0]
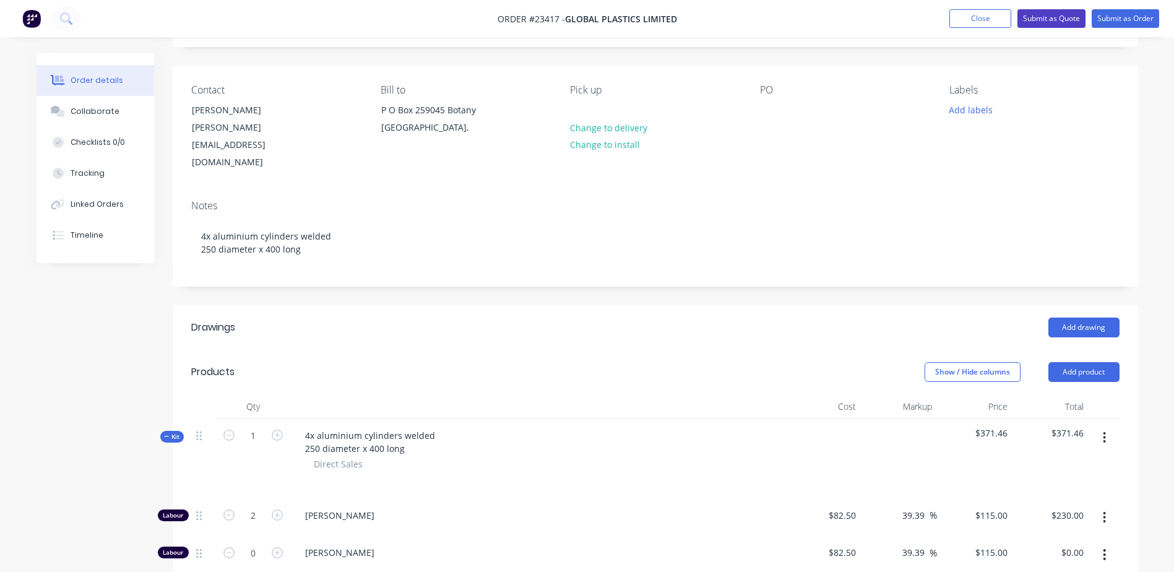
click at [1054, 19] on button "Submit as Quote" at bounding box center [1051, 18] width 68 height 19
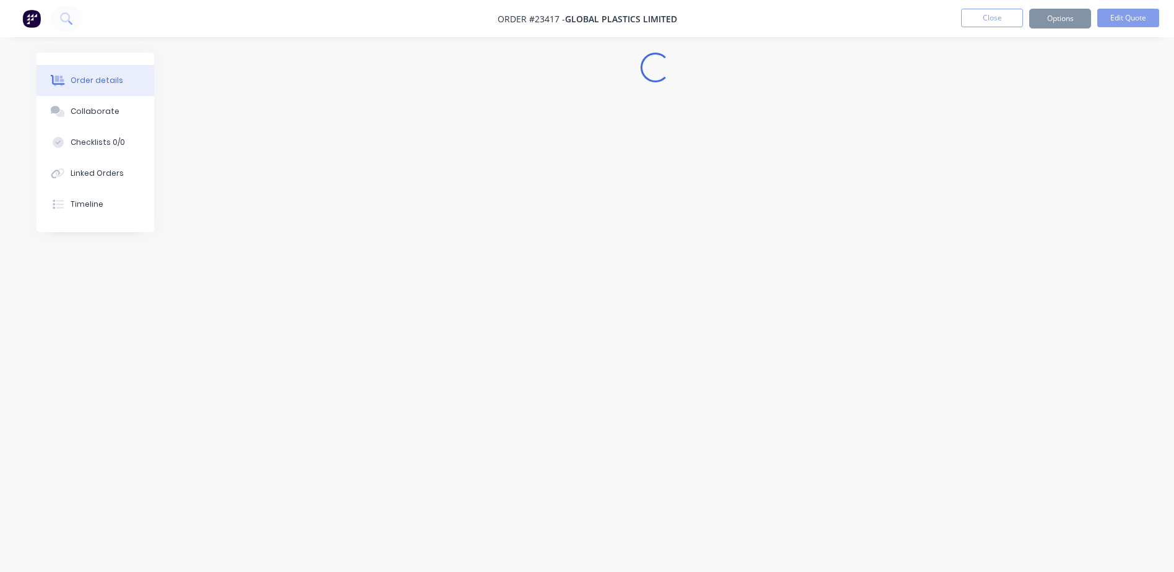
scroll to position [0, 0]
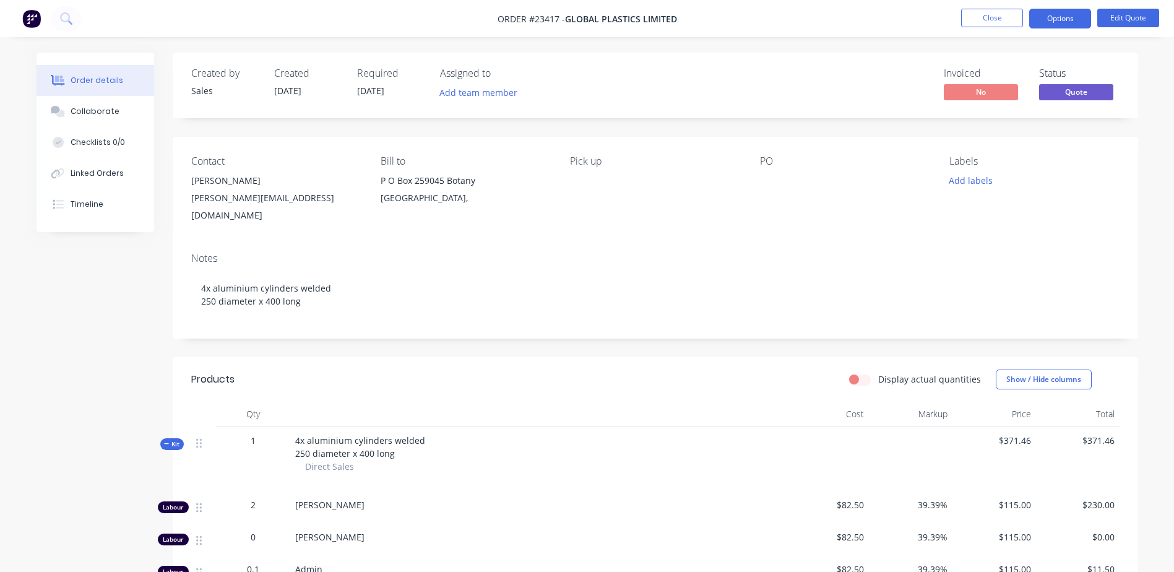
click at [1069, 20] on button "Options" at bounding box center [1060, 19] width 62 height 20
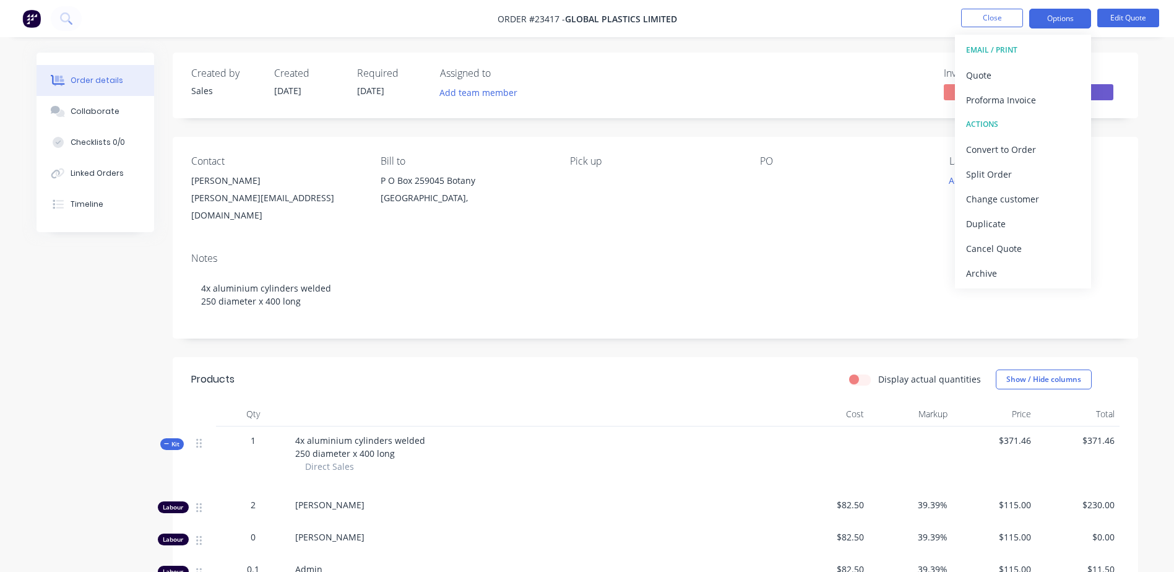
click at [978, 75] on div "Quote" at bounding box center [1023, 75] width 114 height 18
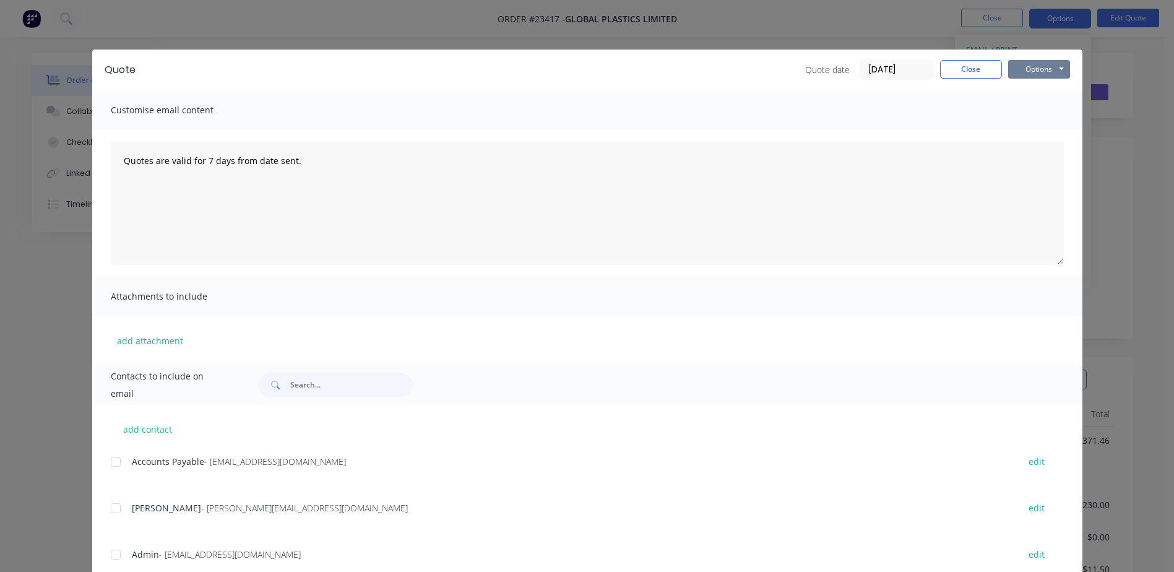
click at [1023, 72] on button "Options" at bounding box center [1039, 69] width 62 height 19
click at [1034, 132] on button "Email" at bounding box center [1047, 132] width 79 height 20
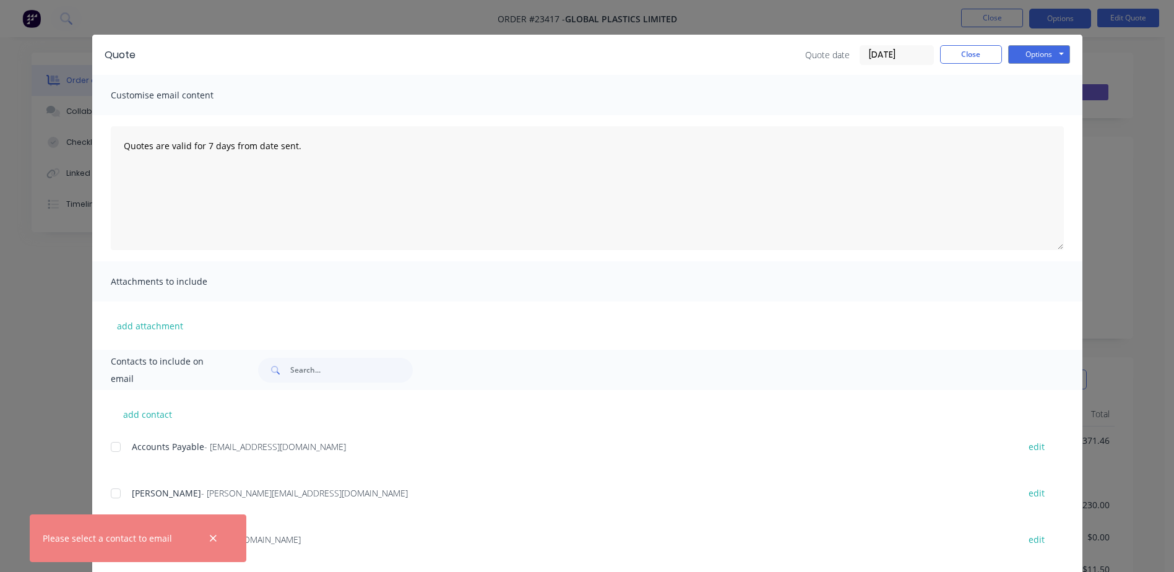
scroll to position [38, 0]
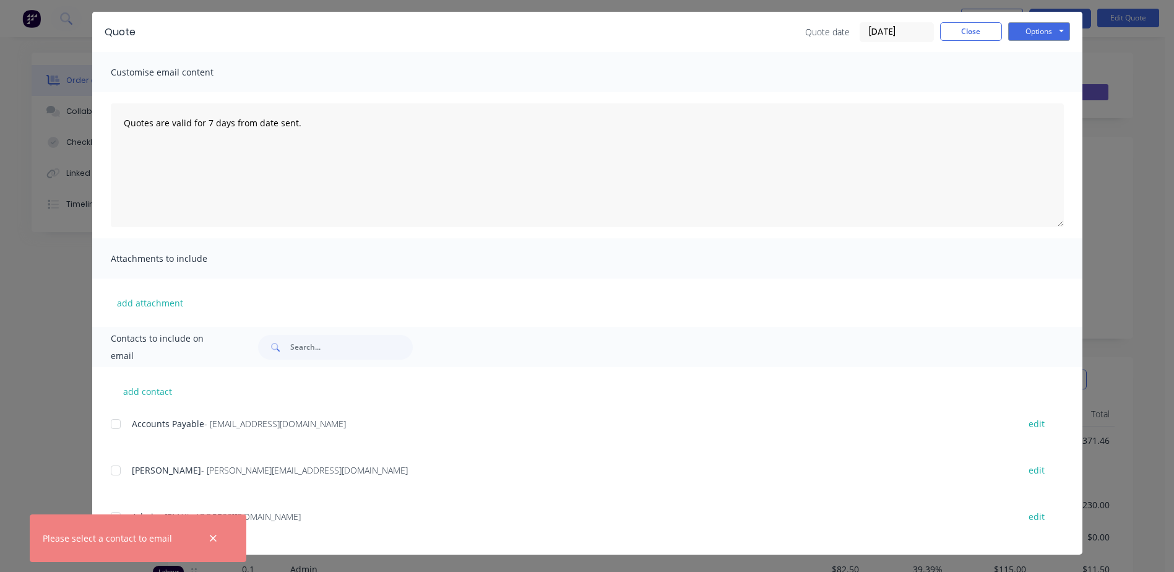
click at [110, 468] on div at bounding box center [115, 470] width 25 height 25
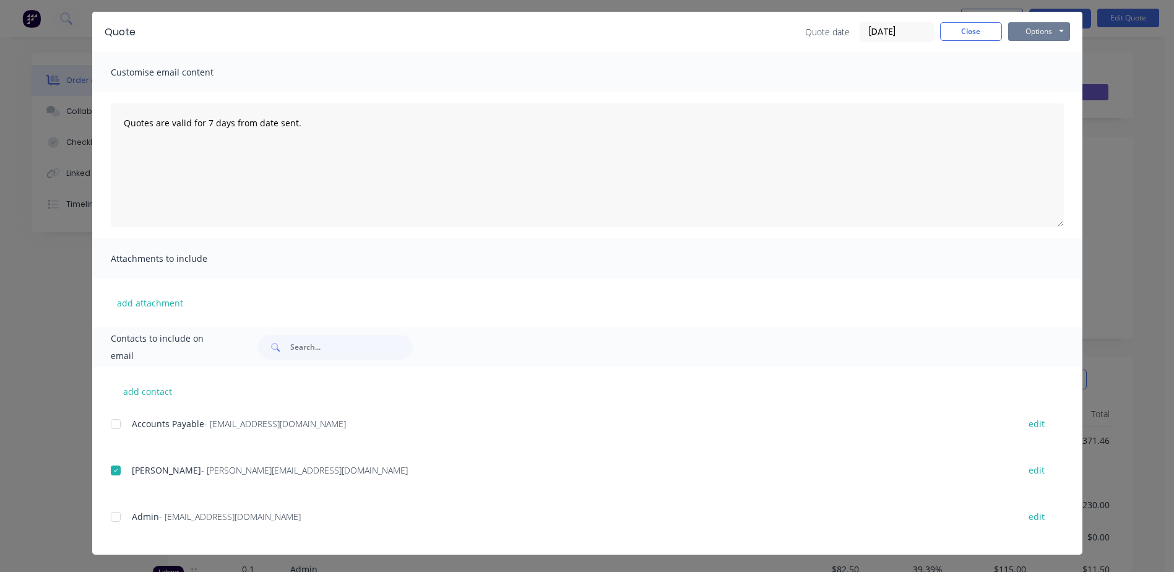
click at [1035, 30] on button "Options" at bounding box center [1039, 31] width 62 height 19
click at [1038, 53] on button "Preview" at bounding box center [1047, 53] width 79 height 20
click at [1035, 29] on button "Options" at bounding box center [1039, 31] width 62 height 19
click at [1038, 93] on button "Email" at bounding box center [1047, 94] width 79 height 20
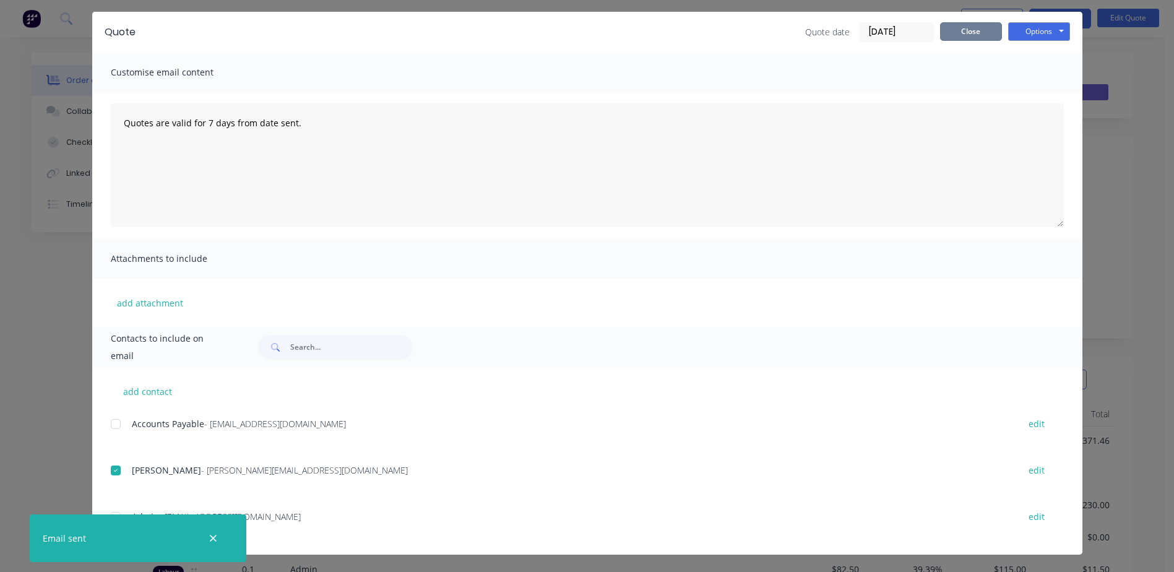
click at [960, 29] on button "Close" at bounding box center [971, 31] width 62 height 19
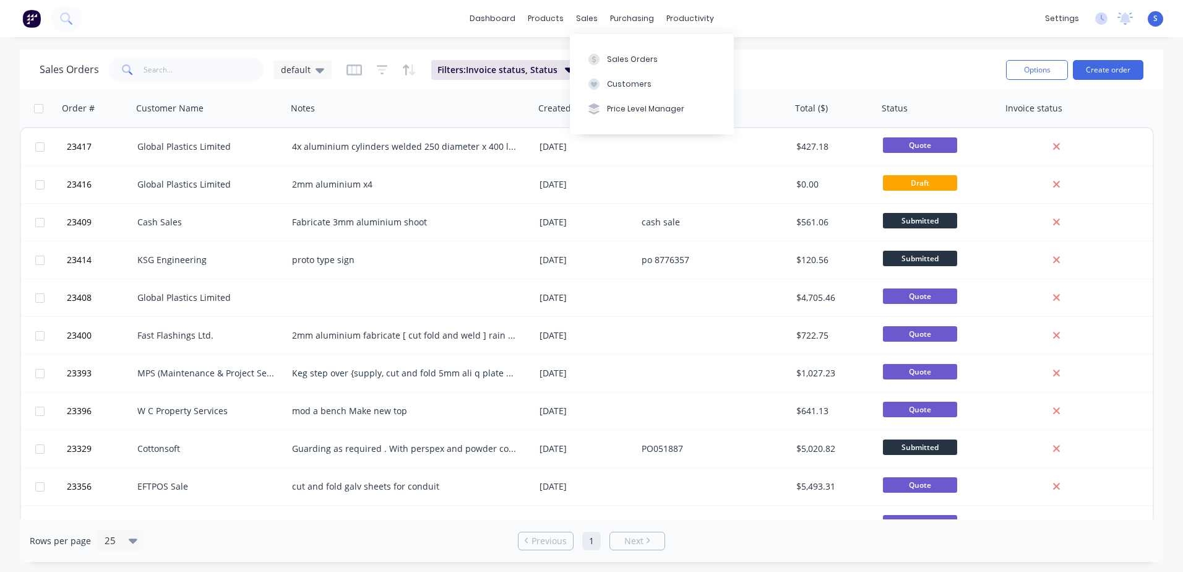
click at [611, 55] on div "Sales Orders" at bounding box center [632, 59] width 51 height 11
click at [648, 60] on div "Sales Orders" at bounding box center [632, 59] width 51 height 11
click at [1118, 69] on button "Create order" at bounding box center [1108, 70] width 71 height 20
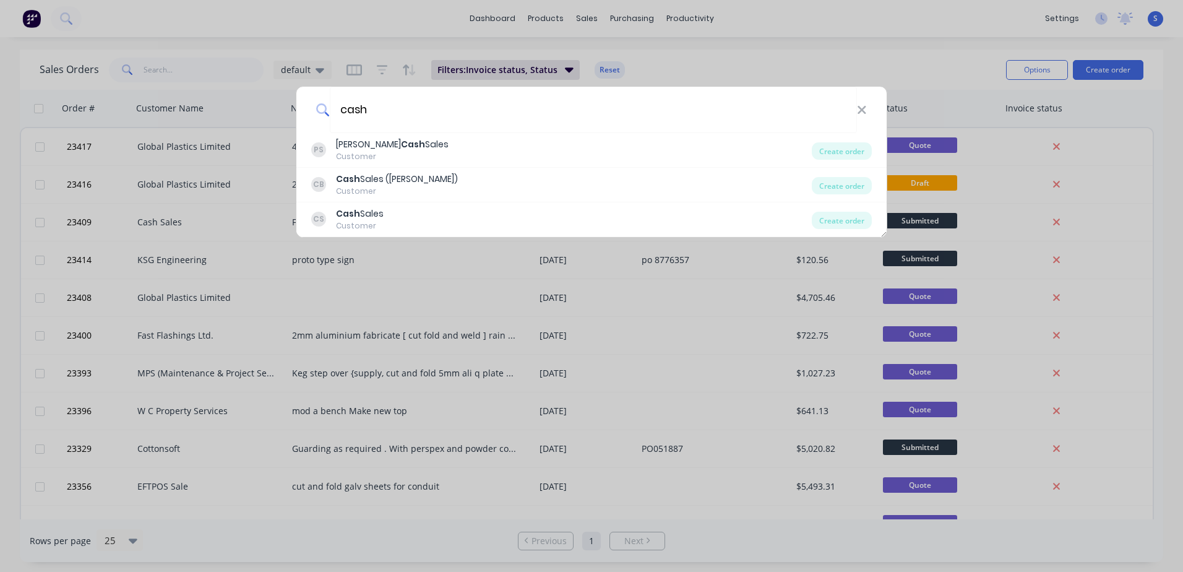
type input "cash"
click at [369, 217] on div "Cash Sales" at bounding box center [360, 213] width 48 height 13
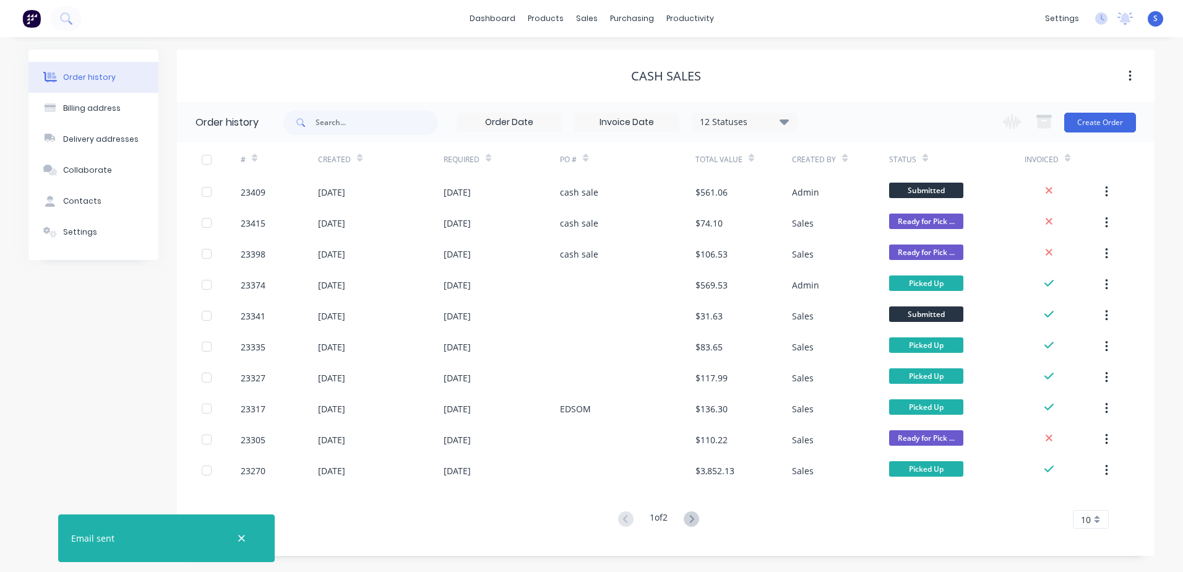
click at [1095, 121] on button "Create Order" at bounding box center [1100, 123] width 72 height 20
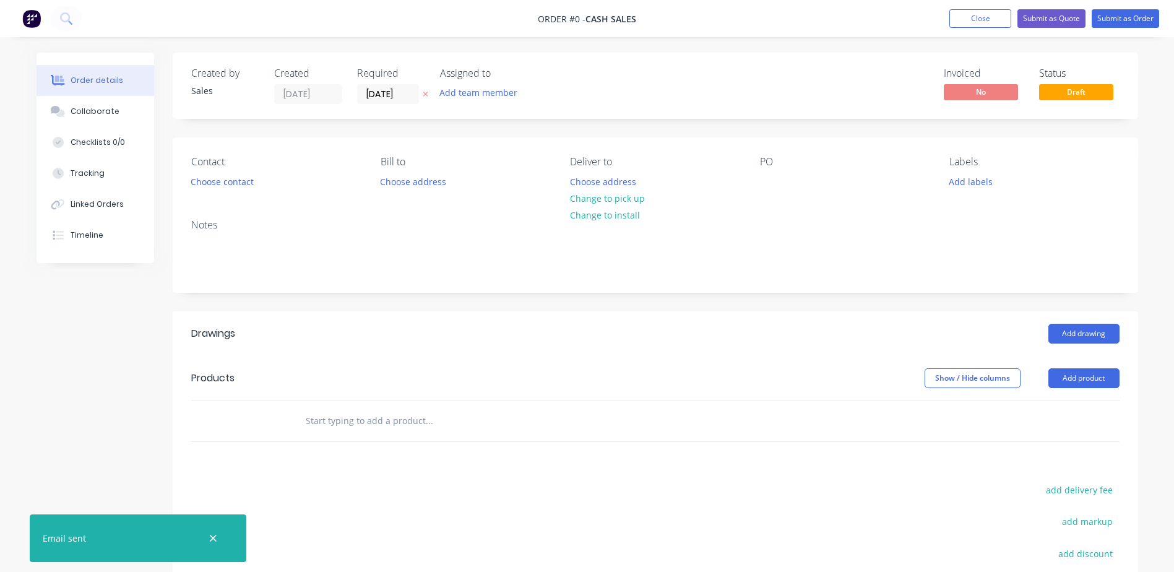
click at [228, 184] on button "Choose contact" at bounding box center [222, 181] width 76 height 17
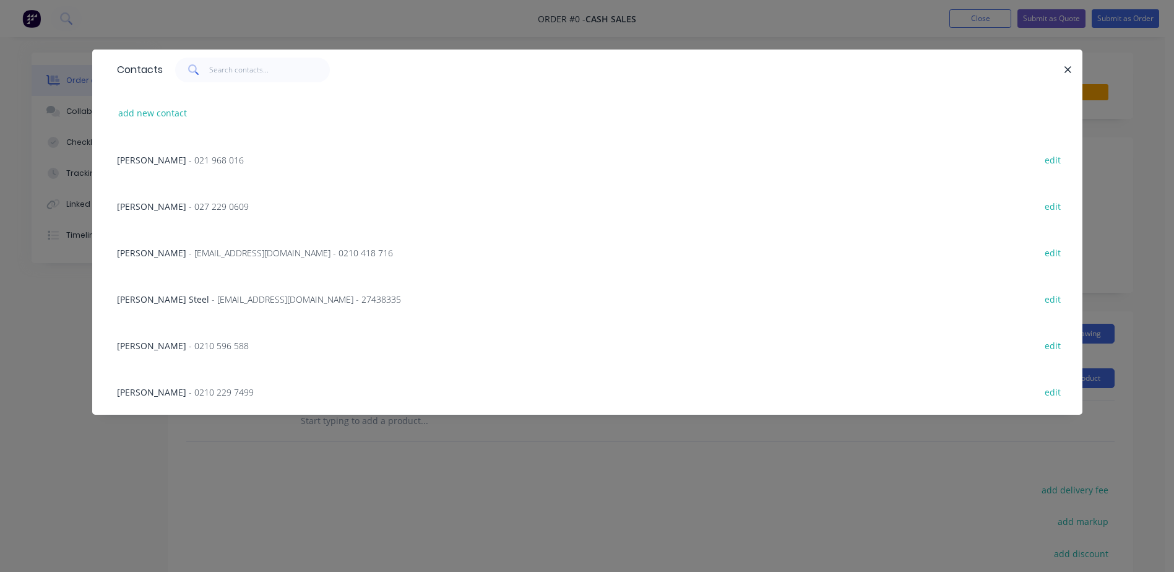
click at [145, 113] on button "add new contact" at bounding box center [153, 113] width 82 height 17
select select "NZ"
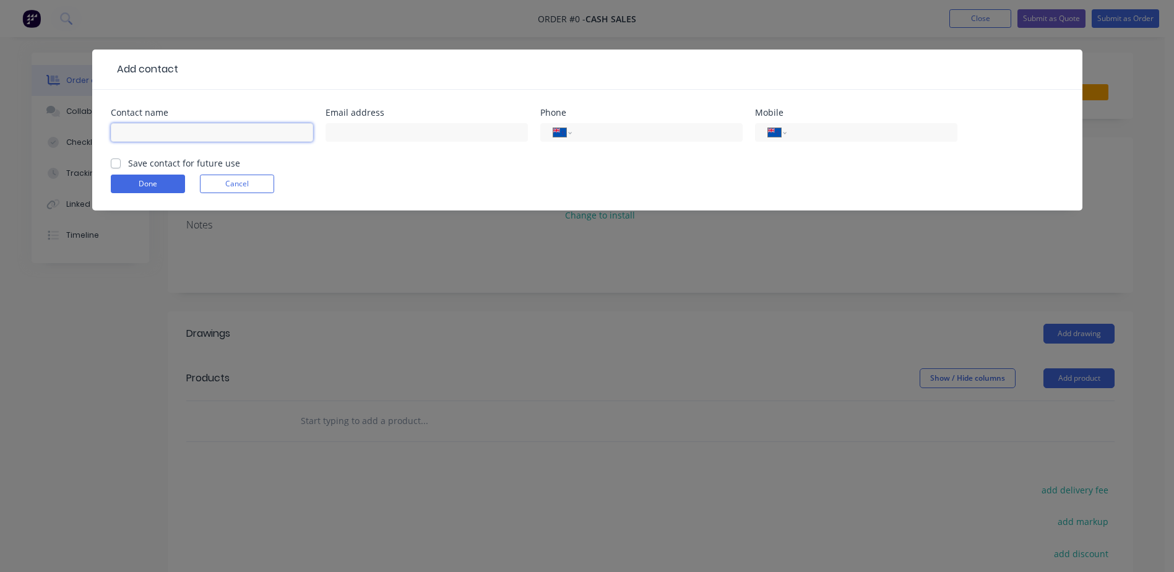
click at [134, 132] on input "text" at bounding box center [212, 132] width 202 height 19
type input "[PERSON_NAME]"
click at [784, 134] on select "International [GEOGRAPHIC_DATA] [GEOGRAPHIC_DATA] [GEOGRAPHIC_DATA] [GEOGRAPHIC…" at bounding box center [777, 132] width 19 height 17
click at [768, 124] on select "International [GEOGRAPHIC_DATA] [GEOGRAPHIC_DATA] [GEOGRAPHIC_DATA] [GEOGRAPHIC…" at bounding box center [777, 132] width 19 height 17
click at [793, 132] on div "International [GEOGRAPHIC_DATA] [GEOGRAPHIC_DATA] [GEOGRAPHIC_DATA] [GEOGRAPHIC…" at bounding box center [856, 132] width 202 height 19
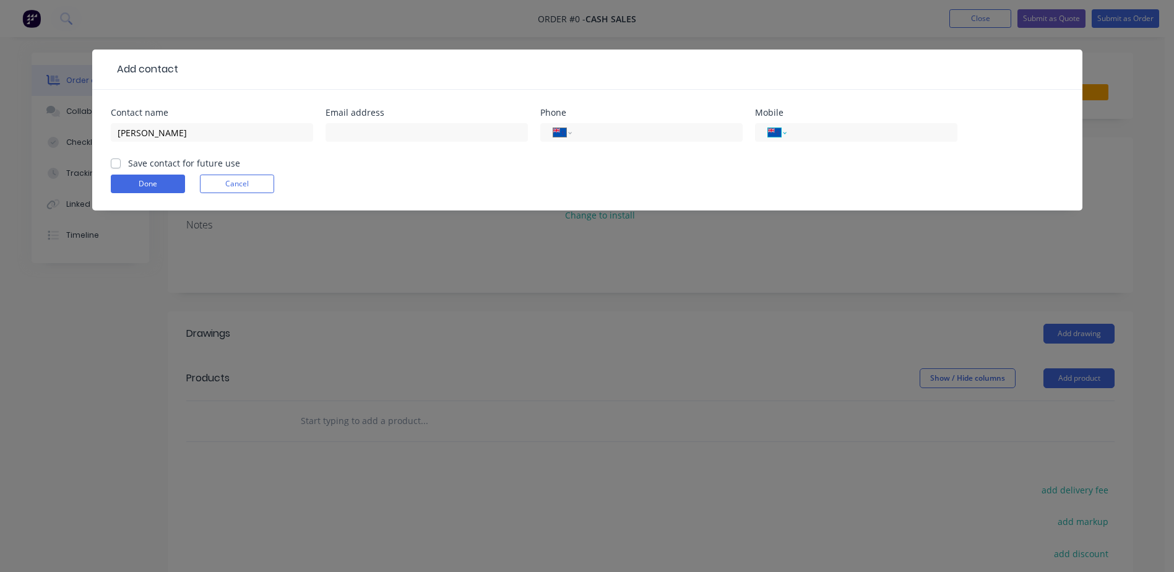
click at [786, 134] on select "International [GEOGRAPHIC_DATA] [GEOGRAPHIC_DATA] [GEOGRAPHIC_DATA] [GEOGRAPHIC…" at bounding box center [777, 132] width 19 height 17
click at [768, 124] on select "International [GEOGRAPHIC_DATA] [GEOGRAPHIC_DATA] [GEOGRAPHIC_DATA] [GEOGRAPHIC…" at bounding box center [777, 132] width 19 height 17
click at [833, 132] on input "tel" at bounding box center [869, 133] width 149 height 14
type input "021 591 569"
click at [128, 161] on label "Save contact for future use" at bounding box center [184, 163] width 112 height 13
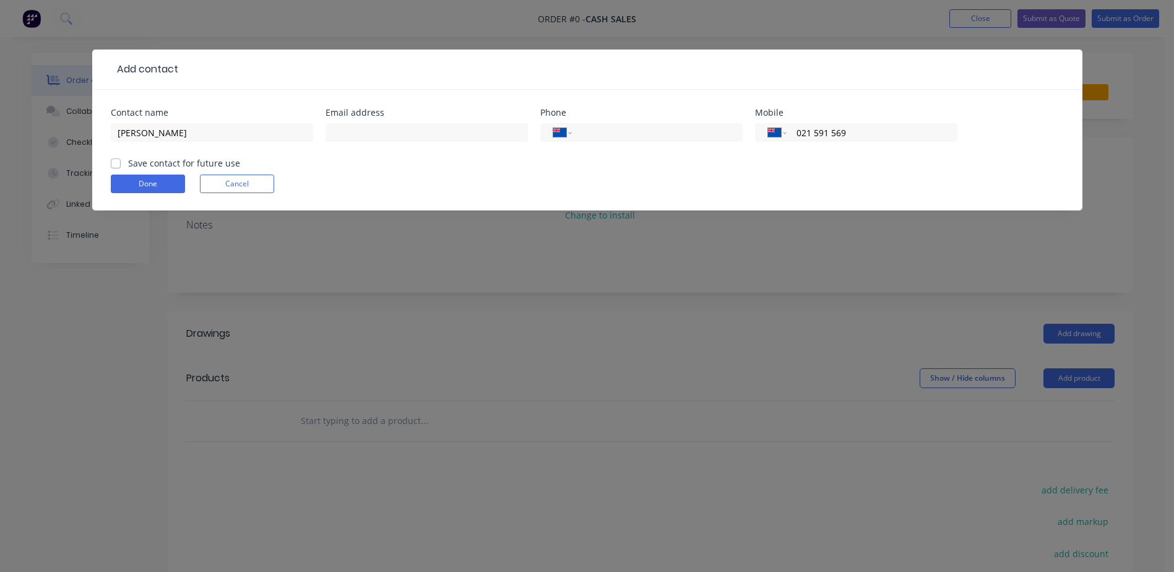
click at [114, 161] on input "Save contact for future use" at bounding box center [116, 163] width 10 height 12
checkbox input "true"
click at [138, 184] on button "Done" at bounding box center [148, 183] width 74 height 19
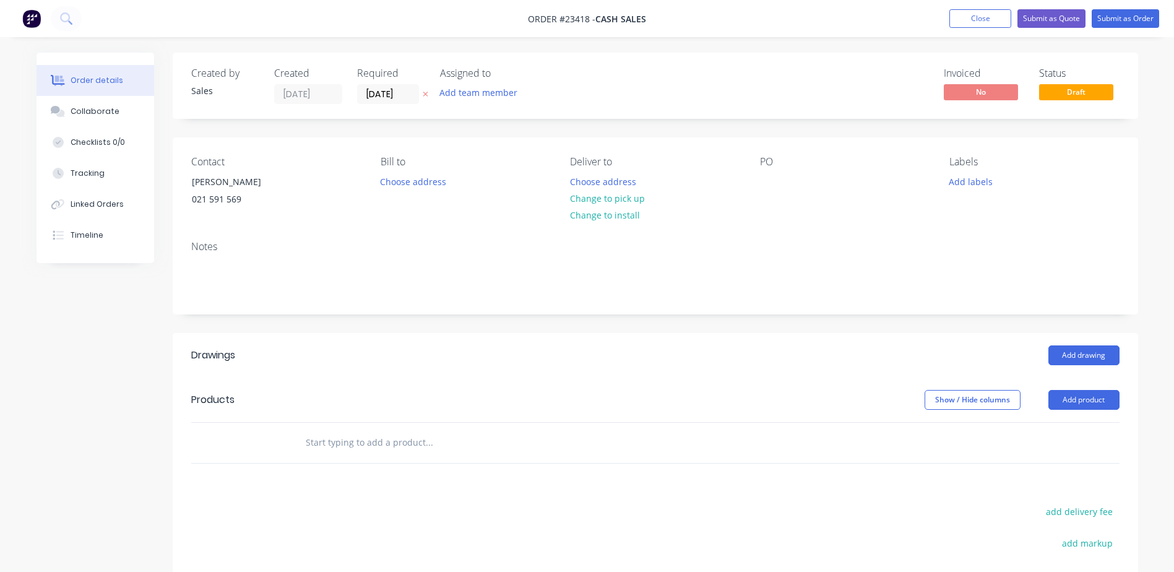
click at [608, 200] on button "Change to pick up" at bounding box center [607, 198] width 88 height 17
click at [765, 181] on div at bounding box center [770, 182] width 20 height 18
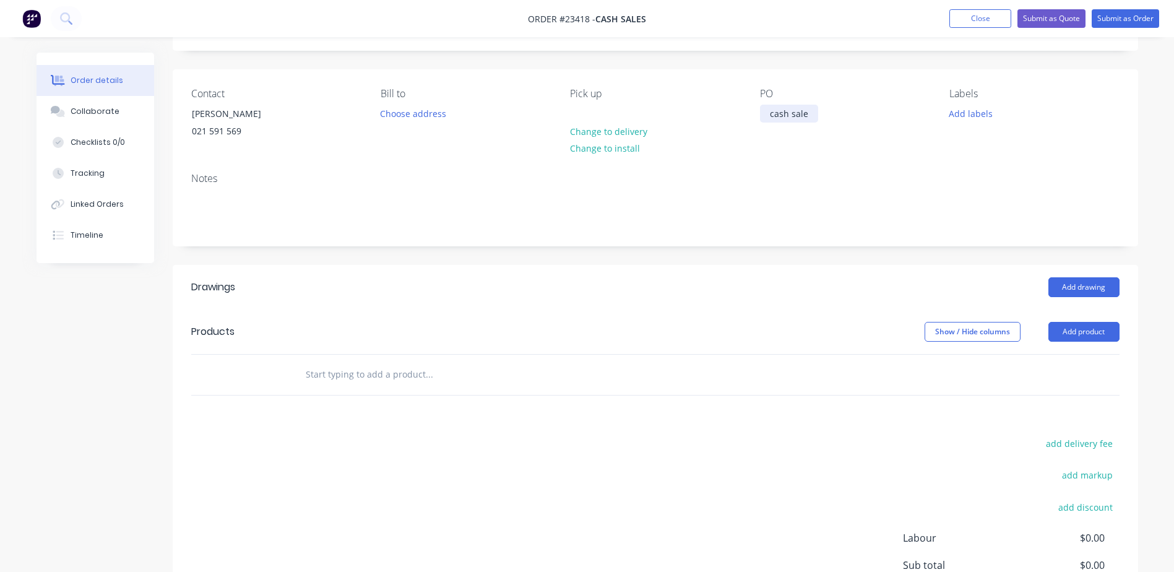
scroll to position [81, 0]
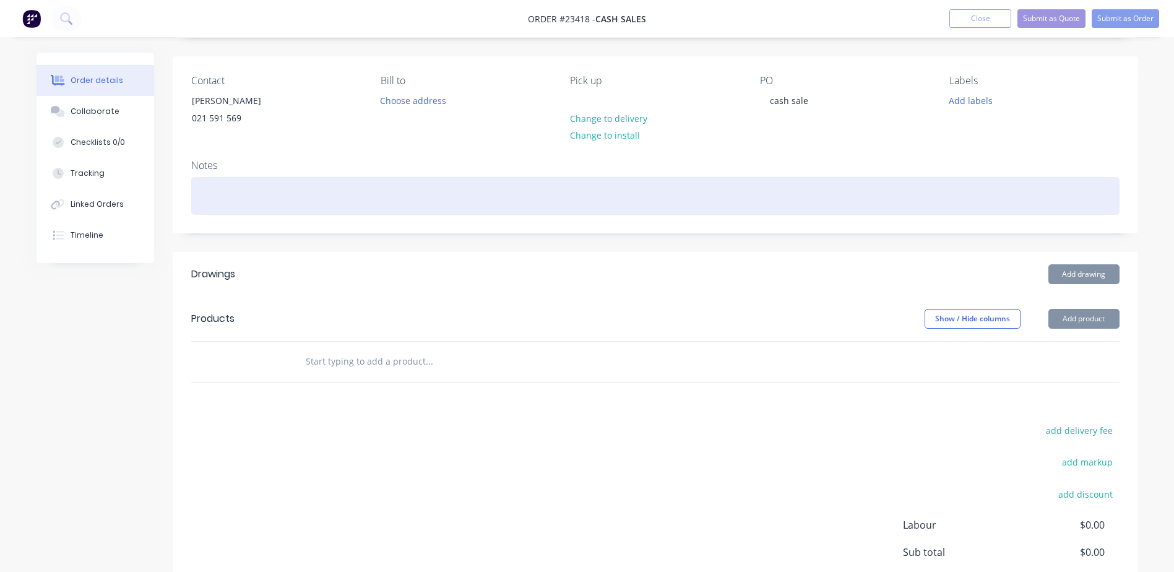
click at [202, 192] on div at bounding box center [655, 196] width 928 height 38
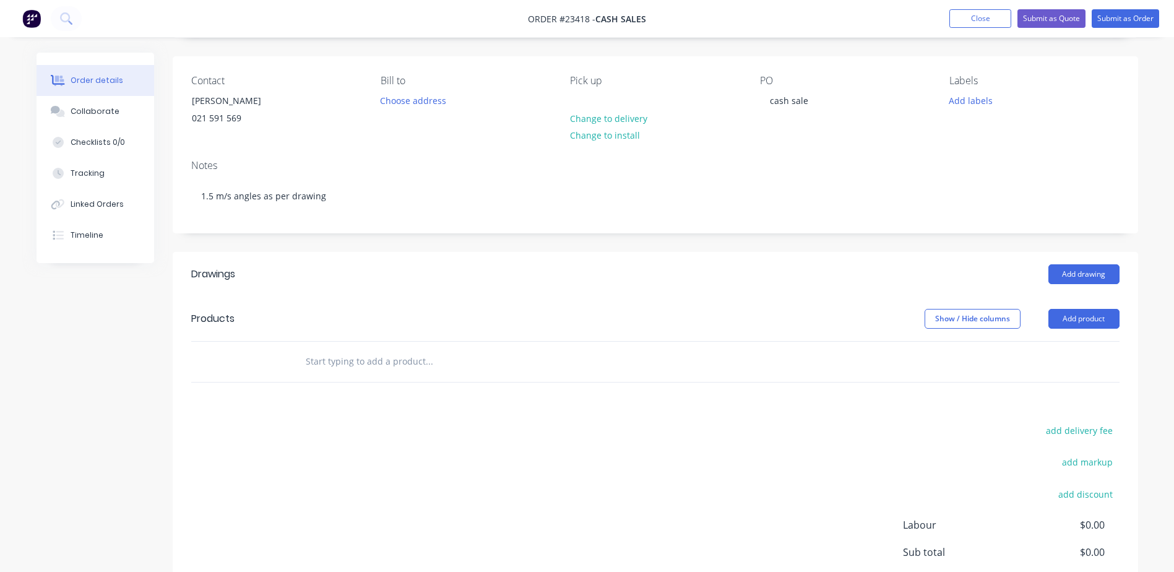
click at [1084, 321] on button "Add product" at bounding box center [1083, 319] width 71 height 20
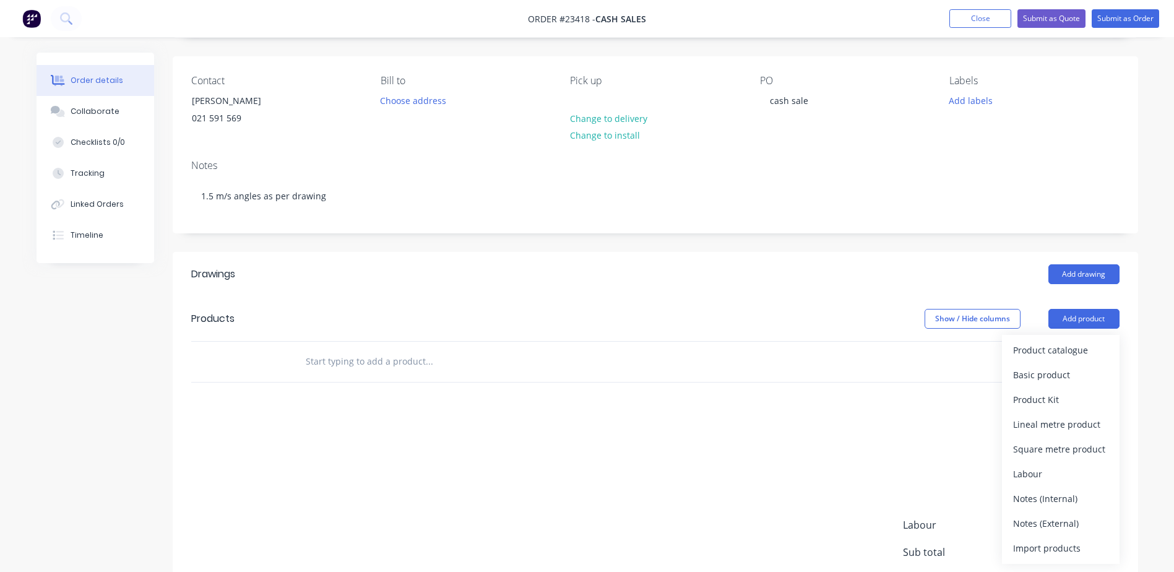
click at [1051, 352] on div "Product catalogue" at bounding box center [1060, 350] width 95 height 18
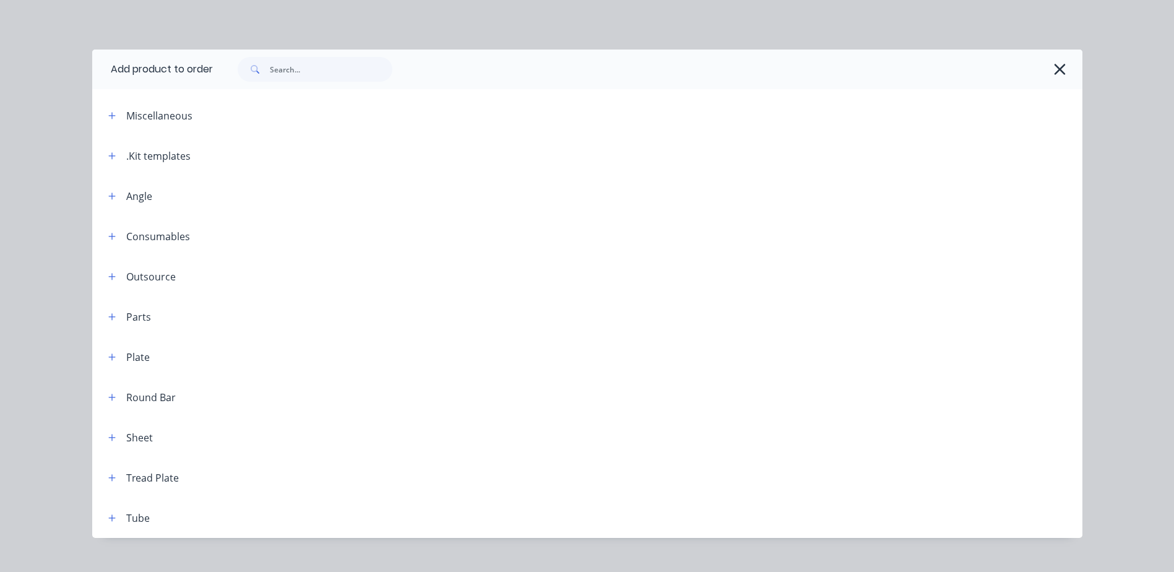
click at [109, 159] on icon "button" at bounding box center [111, 156] width 7 height 9
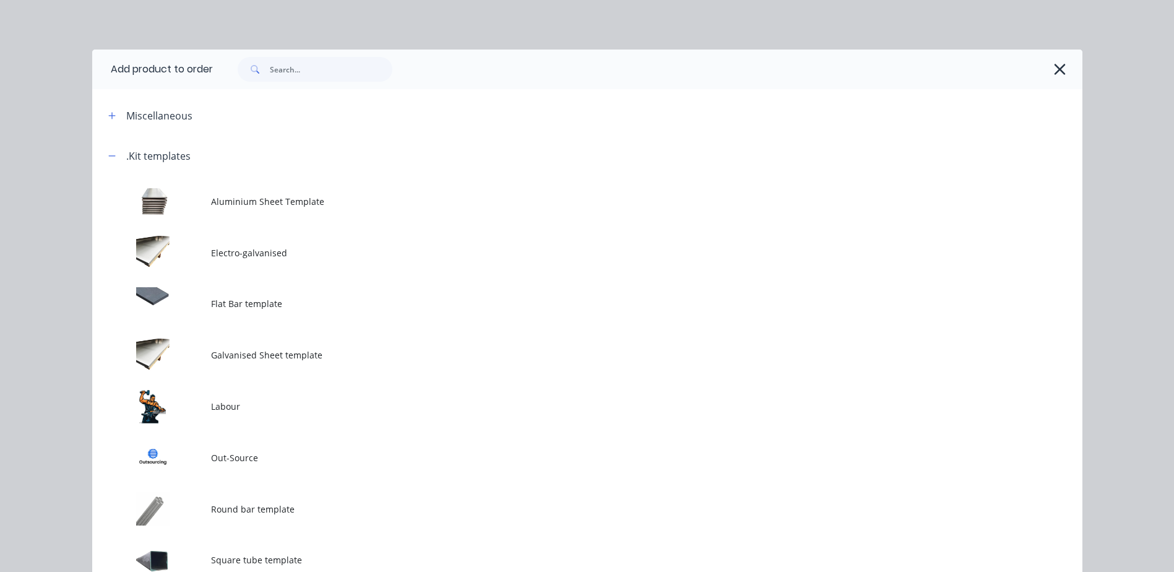
click at [184, 401] on td at bounding box center [151, 406] width 119 height 51
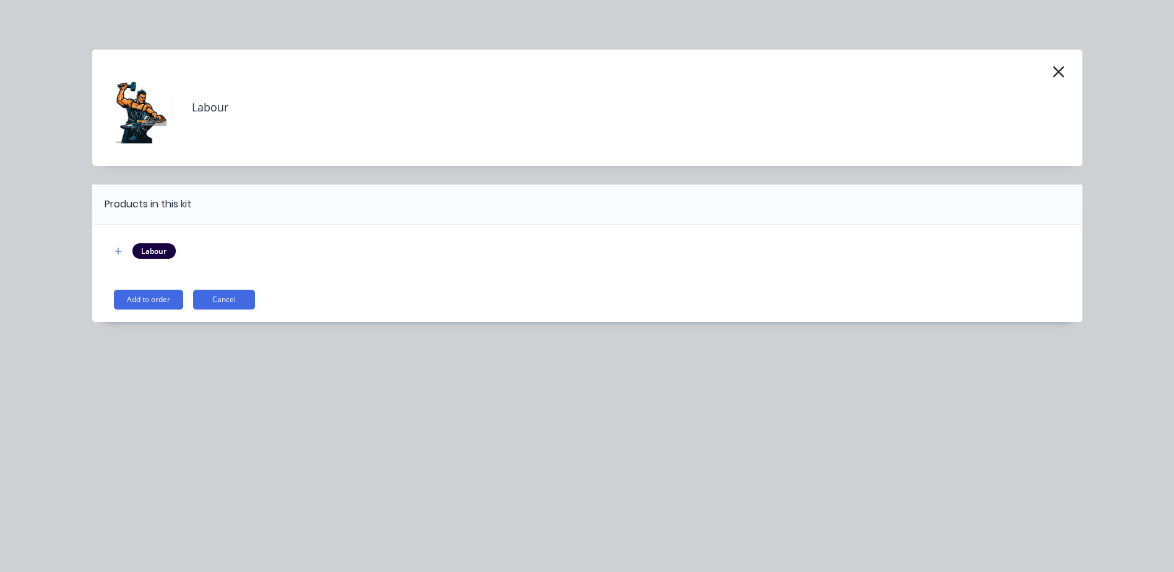
click at [149, 296] on button "Add to order" at bounding box center [148, 300] width 69 height 20
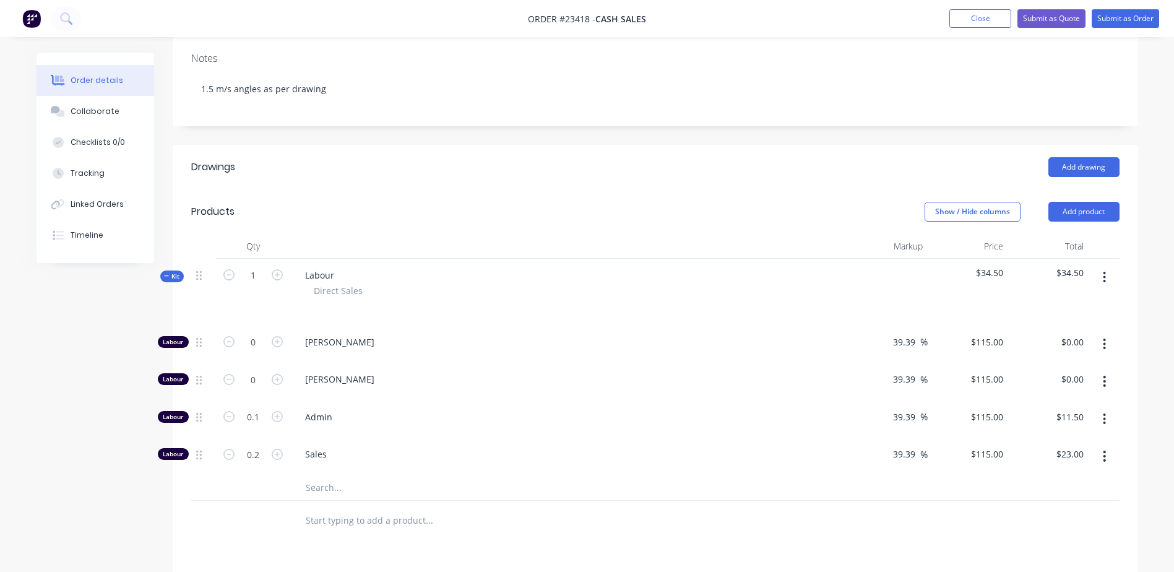
scroll to position [194, 0]
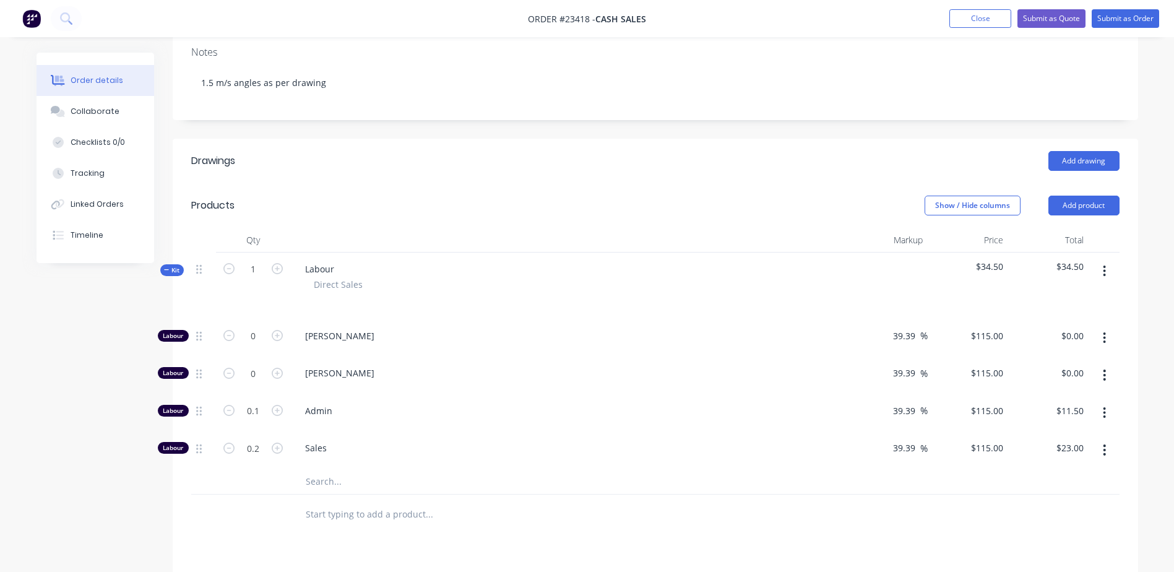
click at [277, 337] on icon "button" at bounding box center [277, 335] width 11 height 11
type input "1"
type input "$115.00"
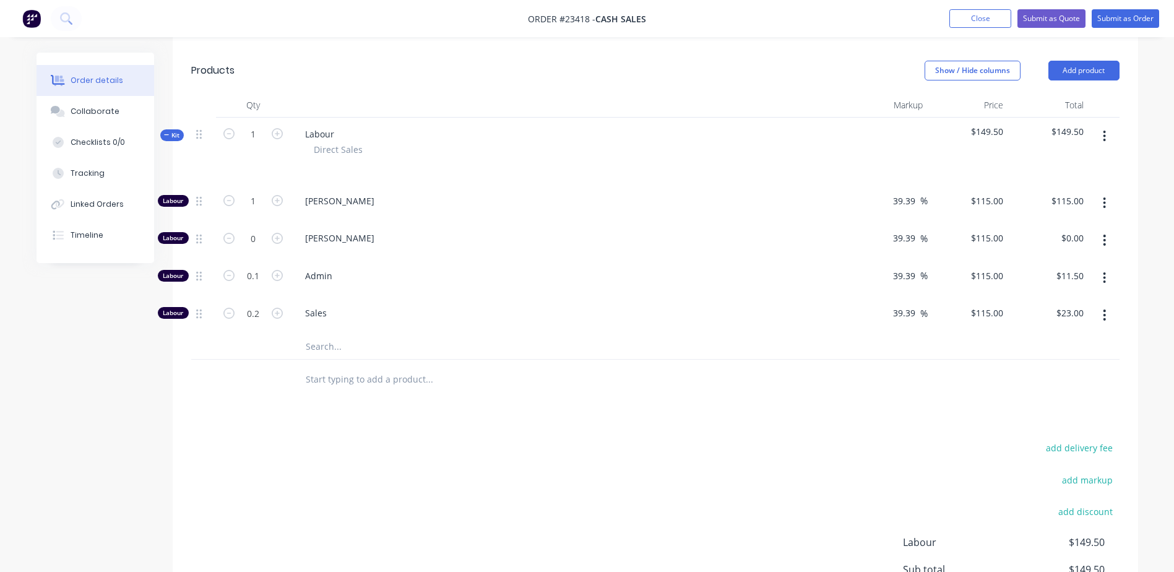
scroll to position [330, 0]
click at [329, 342] on input "text" at bounding box center [429, 346] width 248 height 25
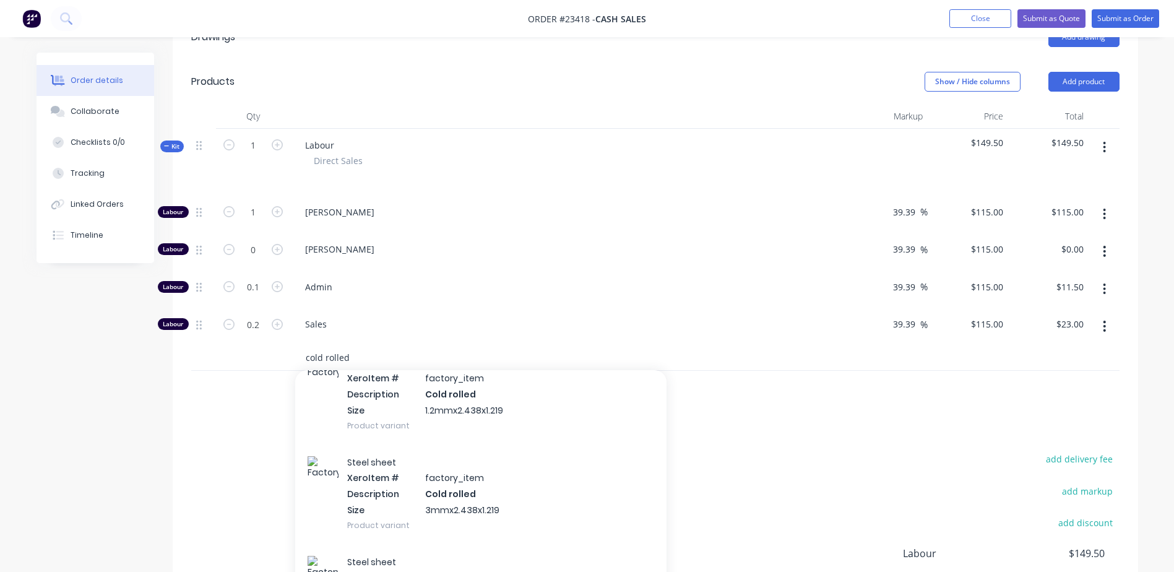
scroll to position [311, 0]
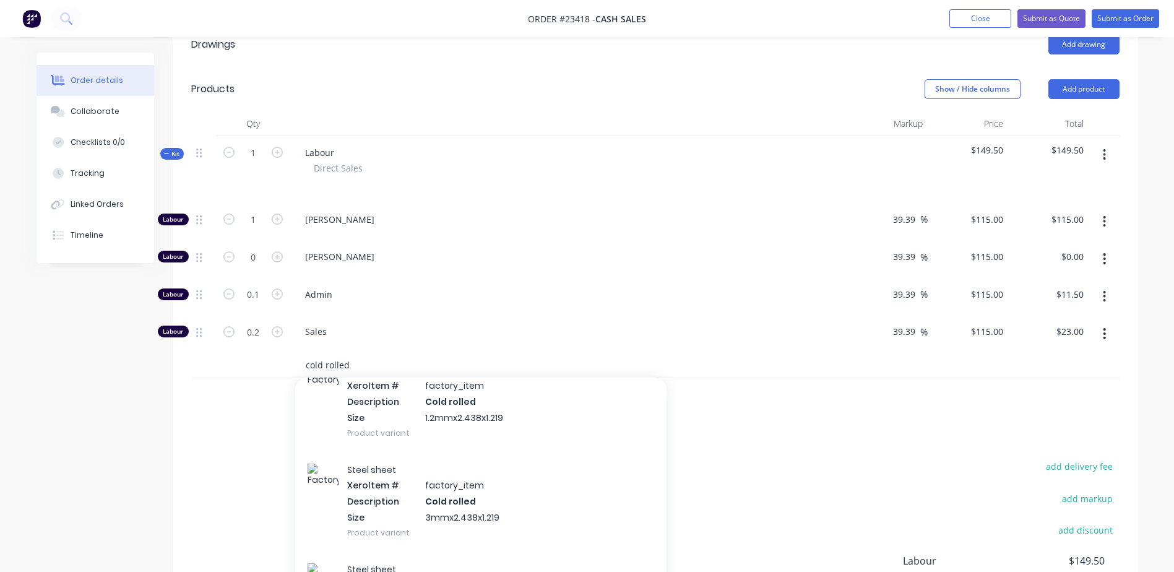
type input "cold rolled"
click at [451, 405] on div "Steel sheet Xero Item # factory_item Description Cold rolled Size 1.2mmx2.438x1…" at bounding box center [480, 401] width 371 height 100
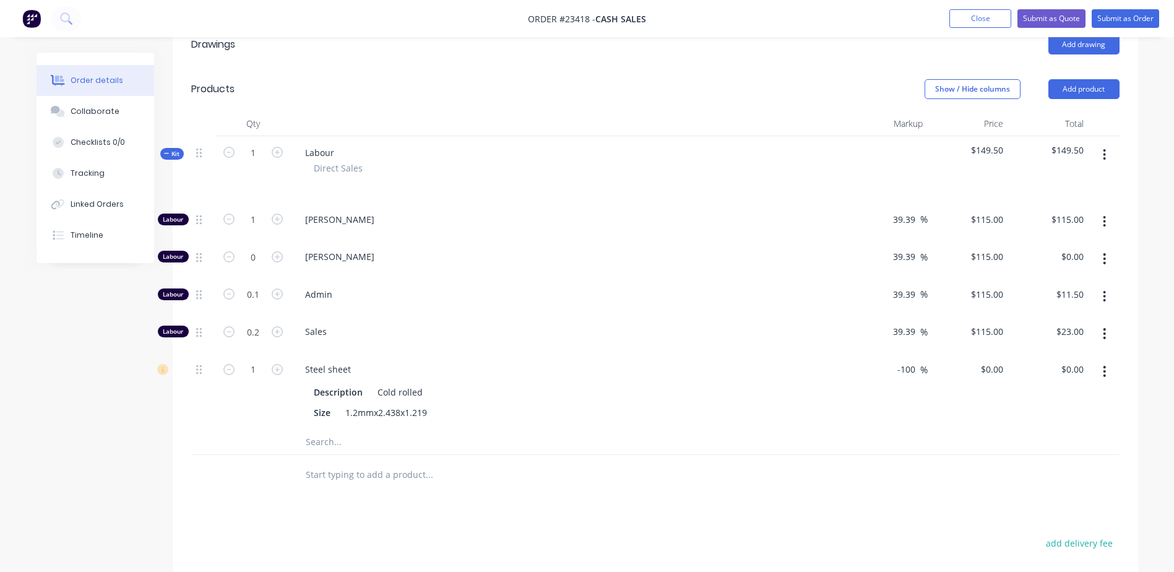
click at [983, 93] on button "Show / Hide columns" at bounding box center [972, 89] width 96 height 20
click at [942, 131] on label "Cost" at bounding box center [940, 129] width 22 height 11
click at [929, 124] on input "Cost" at bounding box center [929, 124] width 0 height 0
drag, startPoint x: 926, startPoint y: 368, endPoint x: 902, endPoint y: 370, distance: 24.8
click at [902, 370] on div "-100 -100 %" at bounding box center [918, 369] width 37 height 18
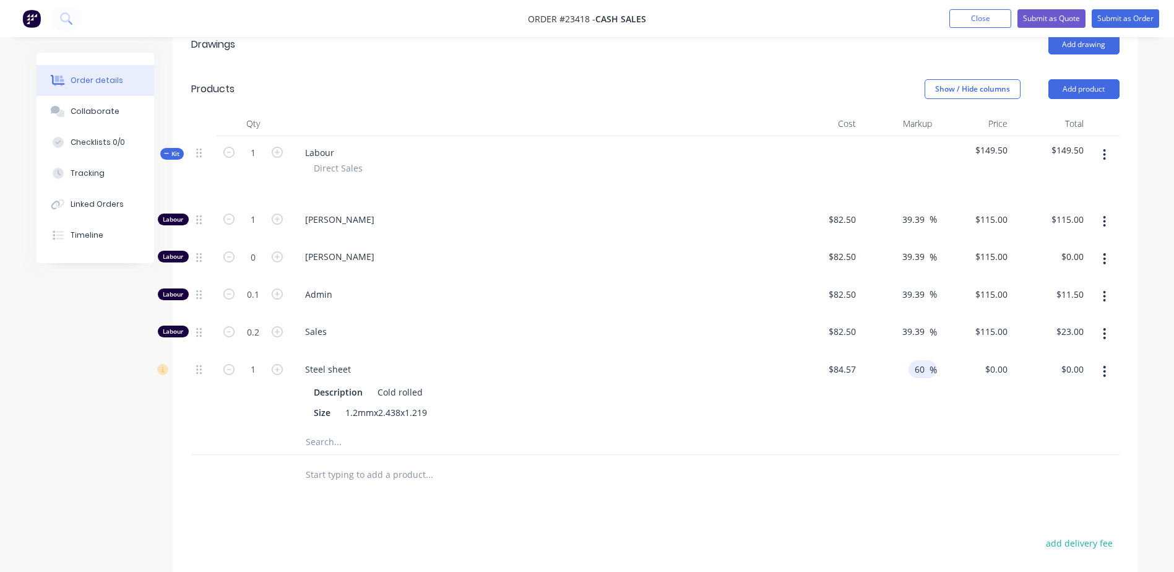
type input "60"
type input "$135.312"
type input "$135.31"
click at [871, 502] on div "Drawings Add drawing Products Show / Hide columns Add product Qty Cost Markup P…" at bounding box center [655, 407] width 965 height 770
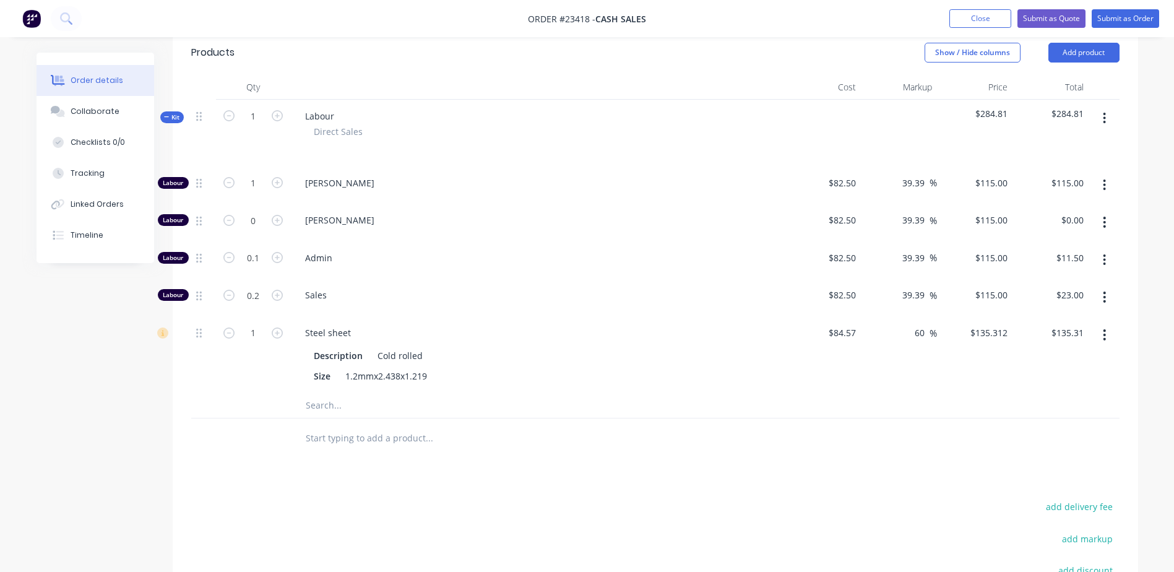
scroll to position [333, 0]
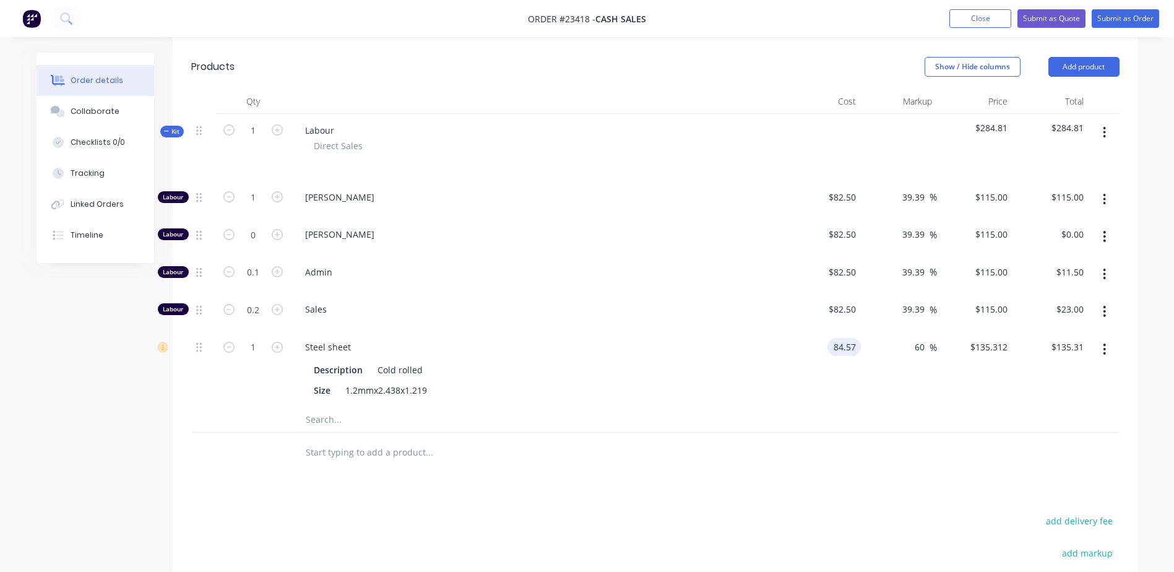
click at [859, 346] on input "84.57" at bounding box center [846, 347] width 28 height 18
type input "1"
type input "$1.60"
type input "112.42"
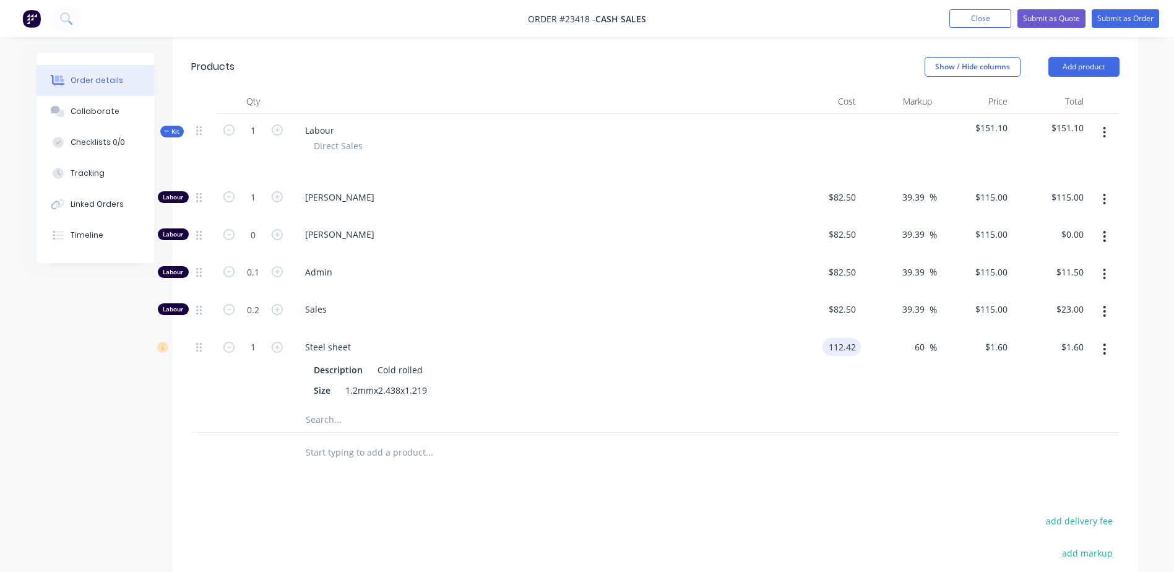
type input "$179.872"
type input "$179.87"
type input "$112.42"
click at [653, 474] on div "Drawings Add drawing Products Show / Hide columns Add product Qty Cost Markup P…" at bounding box center [655, 385] width 965 height 770
click at [350, 394] on div "1.2mmx2.438x1.219" at bounding box center [386, 390] width 92 height 18
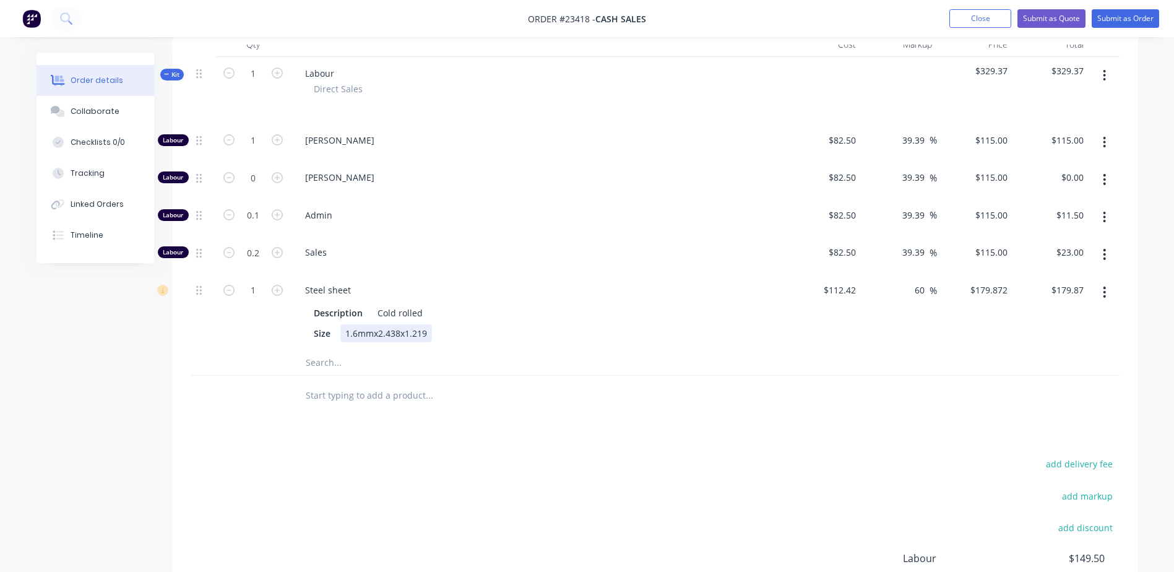
scroll to position [205, 0]
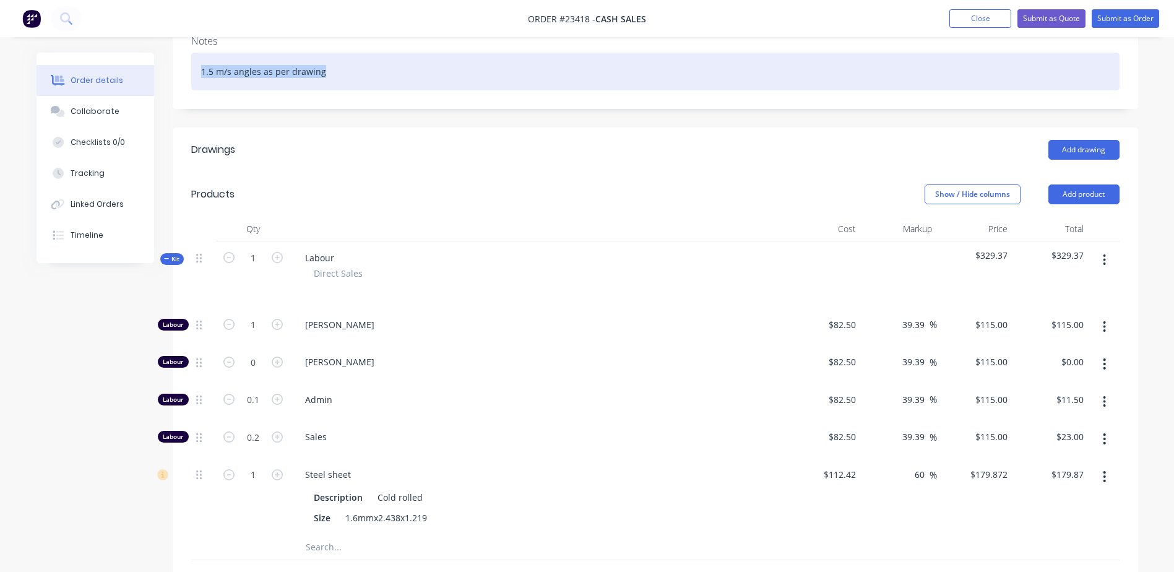
drag, startPoint x: 197, startPoint y: 74, endPoint x: 334, endPoint y: 80, distance: 136.9
click at [334, 80] on div "1.5 m/s angles as per drawing" at bounding box center [655, 72] width 928 height 38
copy div "1.5 m/s angles as per drawing"
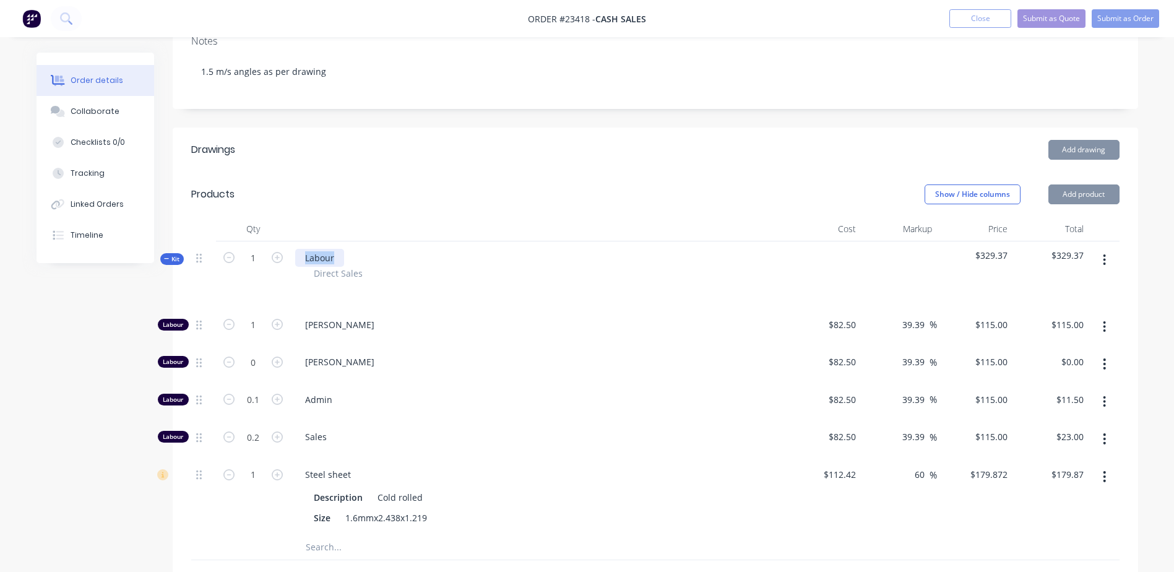
drag, startPoint x: 299, startPoint y: 259, endPoint x: 357, endPoint y: 260, distance: 58.2
click at [357, 260] on div "Labour Direct Sales" at bounding box center [537, 274] width 495 height 67
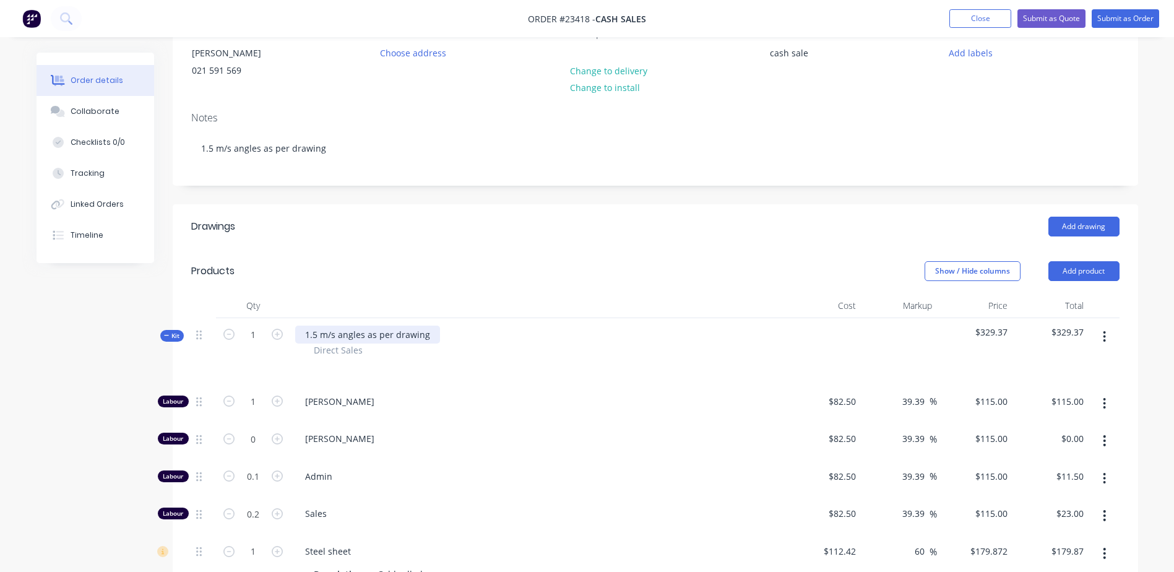
scroll to position [125, 0]
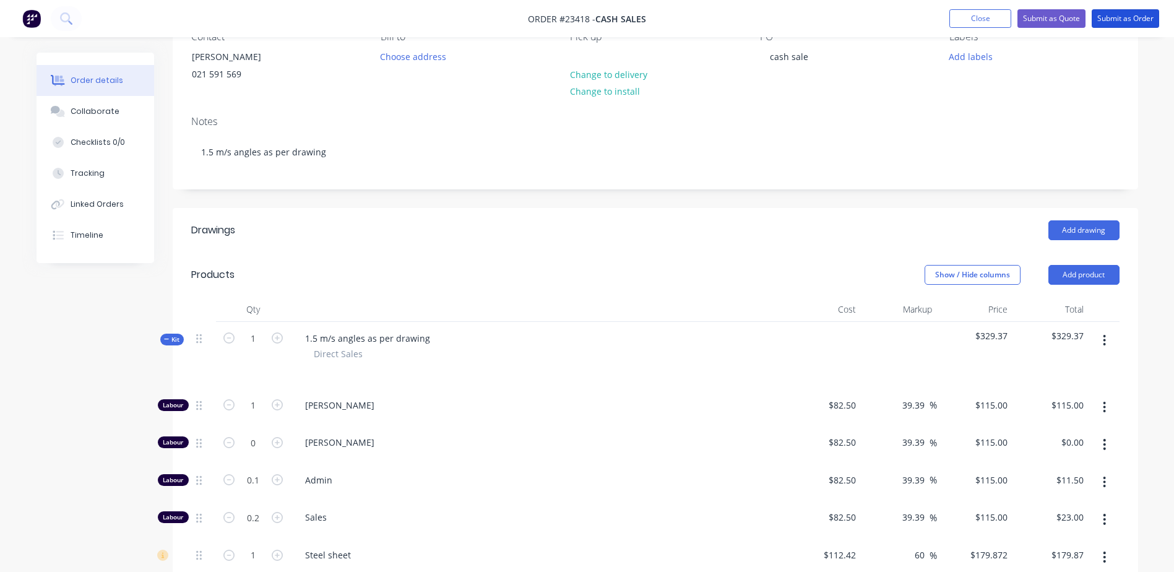
click at [1127, 19] on button "Submit as Order" at bounding box center [1125, 18] width 67 height 19
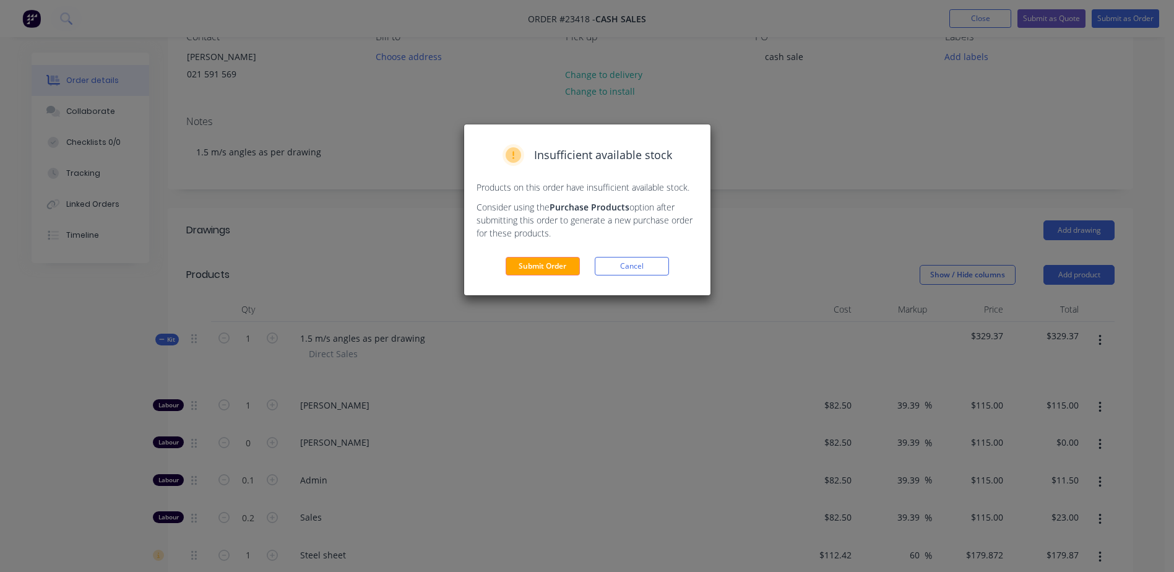
click at [550, 265] on button "Submit Order" at bounding box center [543, 266] width 74 height 19
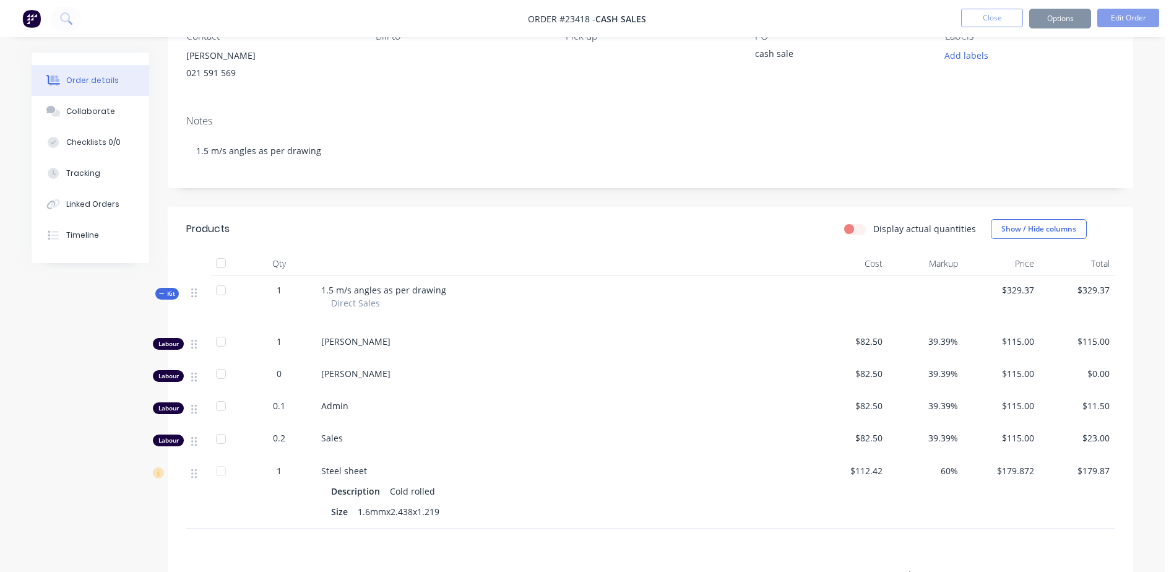
scroll to position [124, 0]
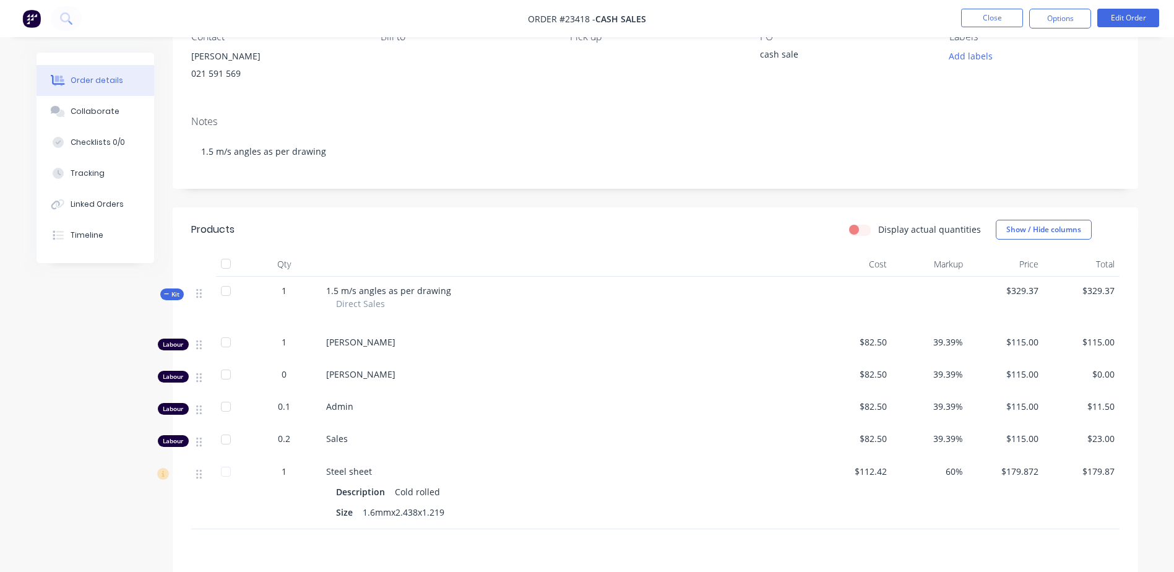
click at [1059, 22] on button "Options" at bounding box center [1060, 19] width 62 height 20
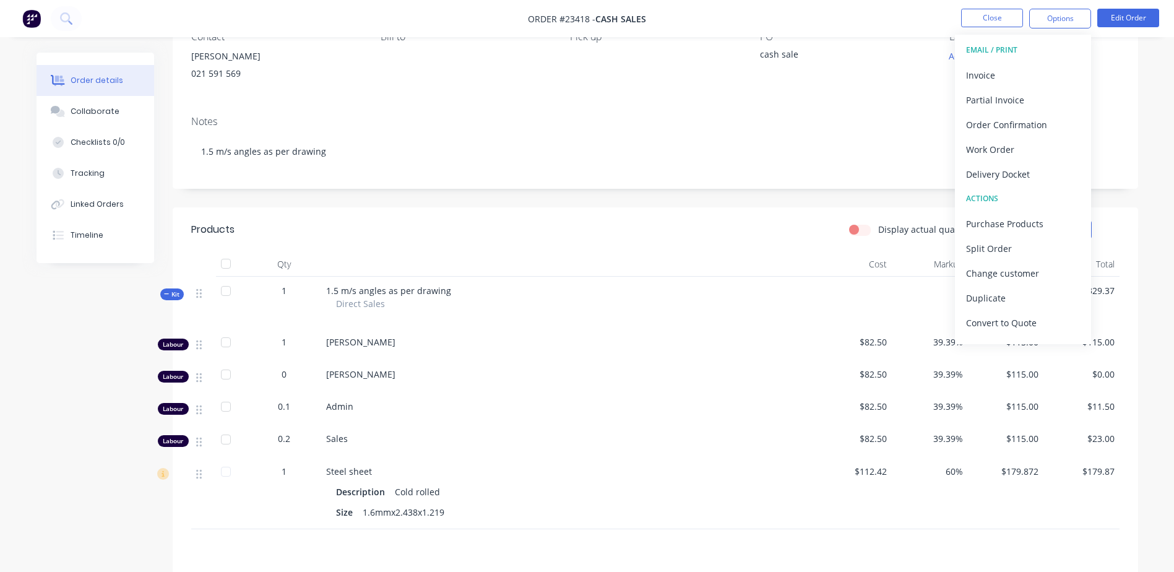
click at [1008, 147] on div "Work Order" at bounding box center [1023, 149] width 114 height 18
click at [999, 105] on div "With pricing" at bounding box center [1023, 100] width 114 height 18
click at [1009, 152] on div "Work Order" at bounding box center [1023, 149] width 114 height 18
click at [995, 126] on div "Without pricing" at bounding box center [1023, 125] width 114 height 18
